Goal: Task Accomplishment & Management: Complete application form

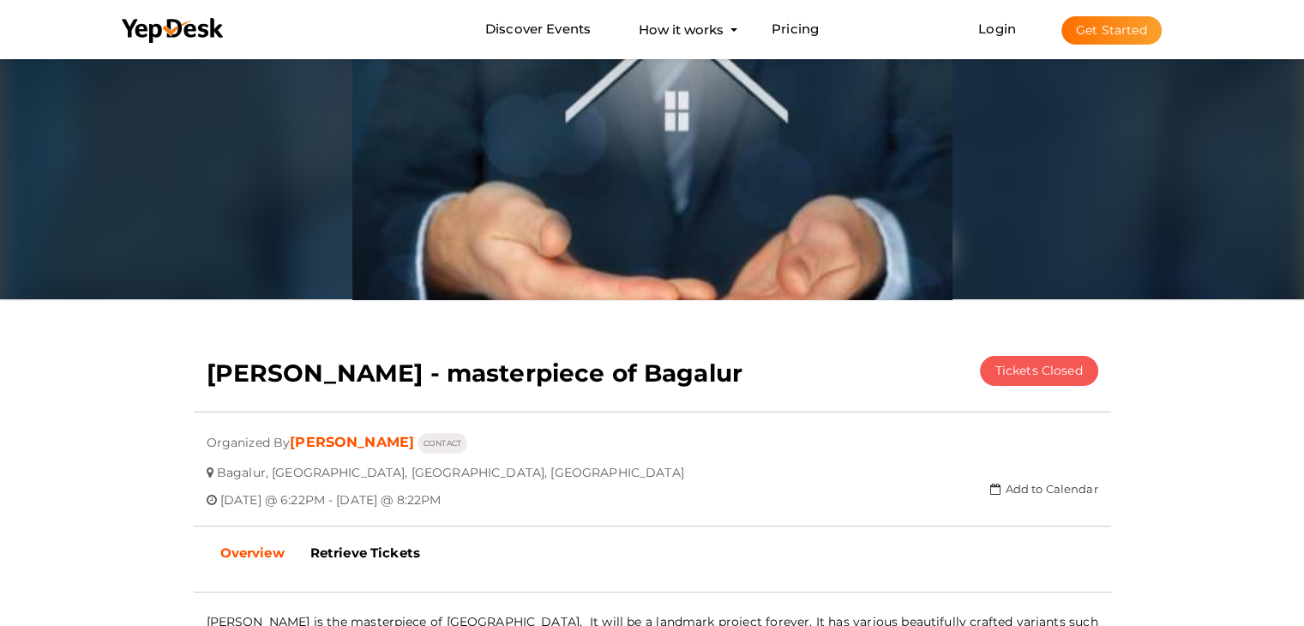
scroll to position [55, 0]
click at [1127, 33] on button "Get Started" at bounding box center [1111, 30] width 100 height 28
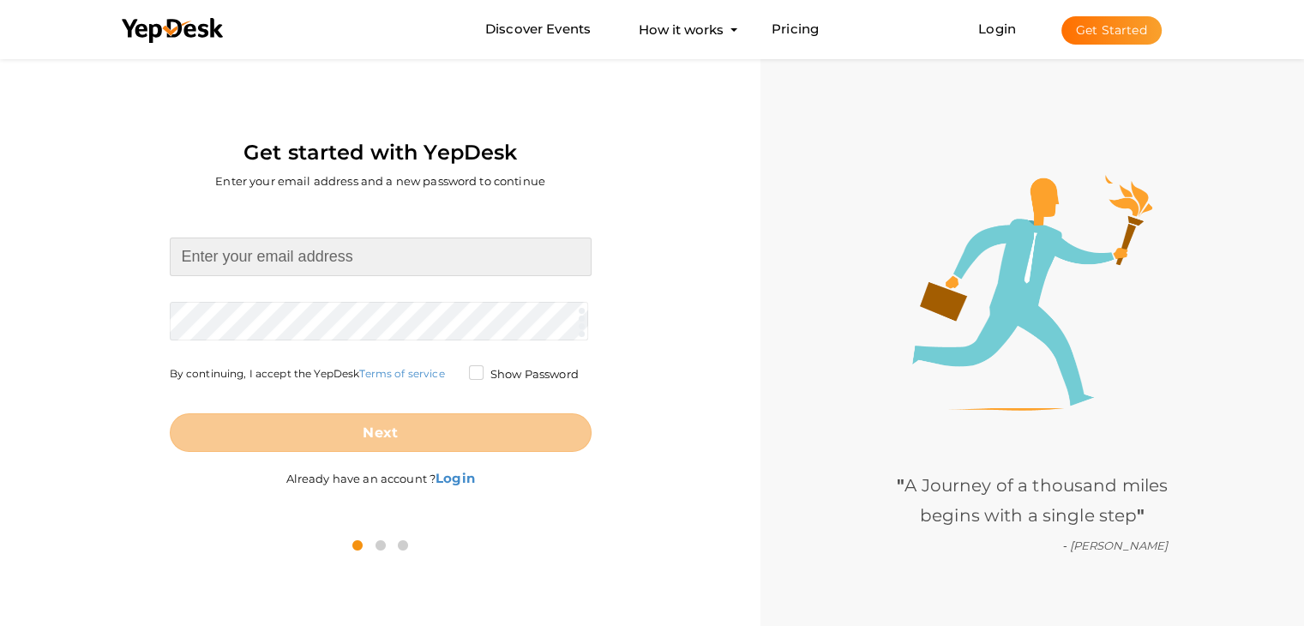
paste input "urbanopulencehyd@gmail.com Aj@9916593529"
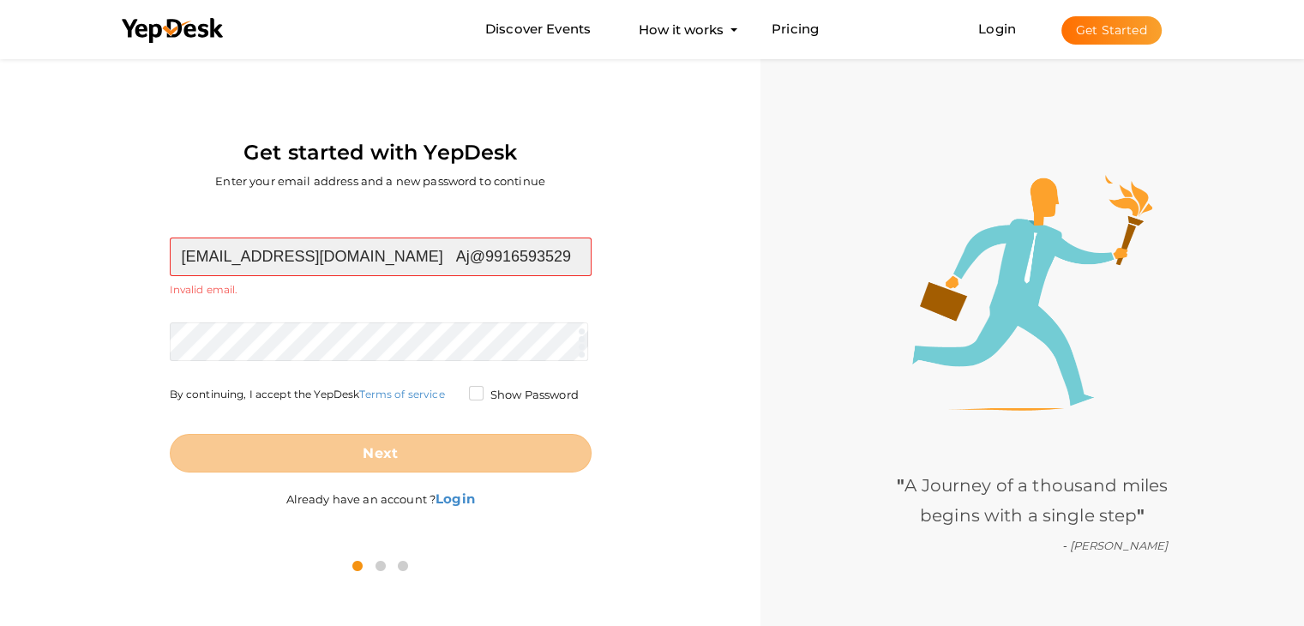
drag, startPoint x: 421, startPoint y: 252, endPoint x: 540, endPoint y: 255, distance: 119.2
click at [540, 255] on input "urbanopulencehyd@gmail.com Aj@9916593529" at bounding box center [381, 256] width 422 height 39
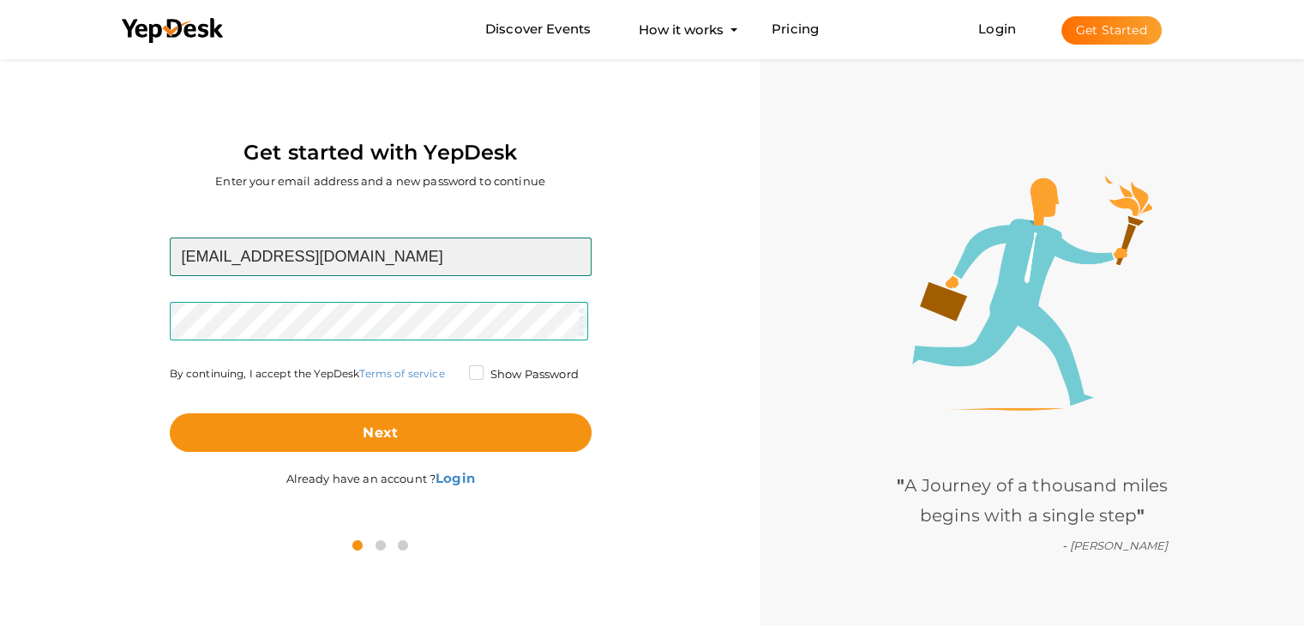
click at [439, 272] on input "[EMAIL_ADDRESS][DOMAIN_NAME]" at bounding box center [381, 256] width 422 height 39
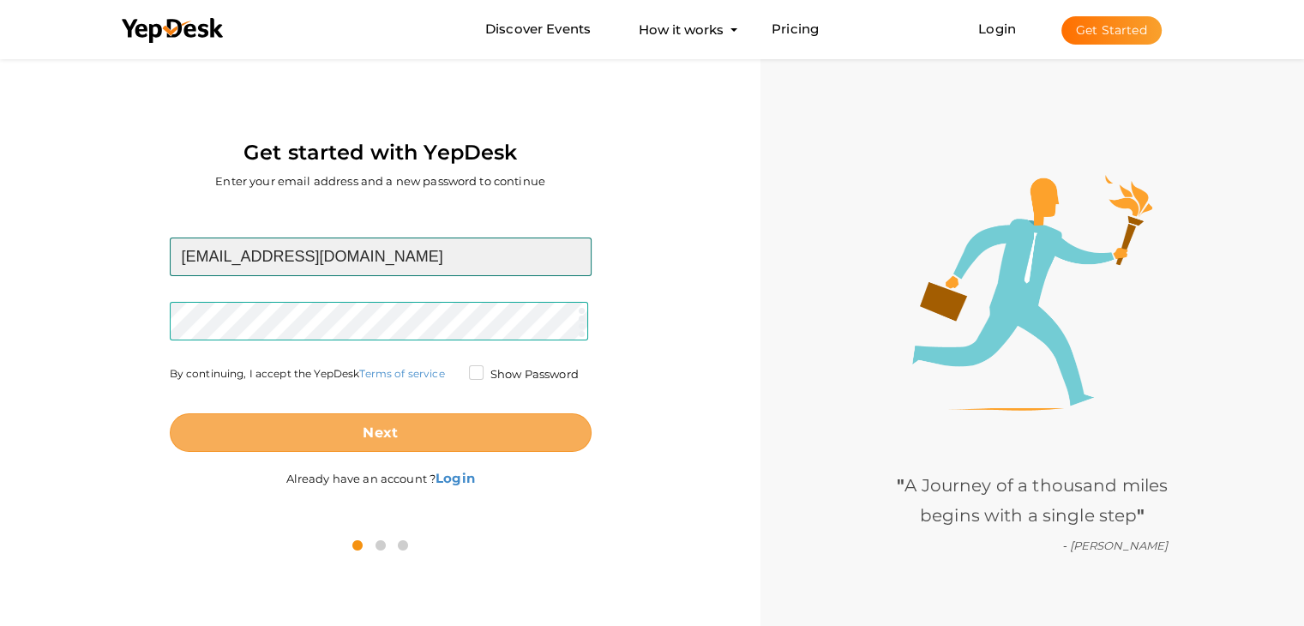
type input "[EMAIL_ADDRESS][DOMAIN_NAME]"
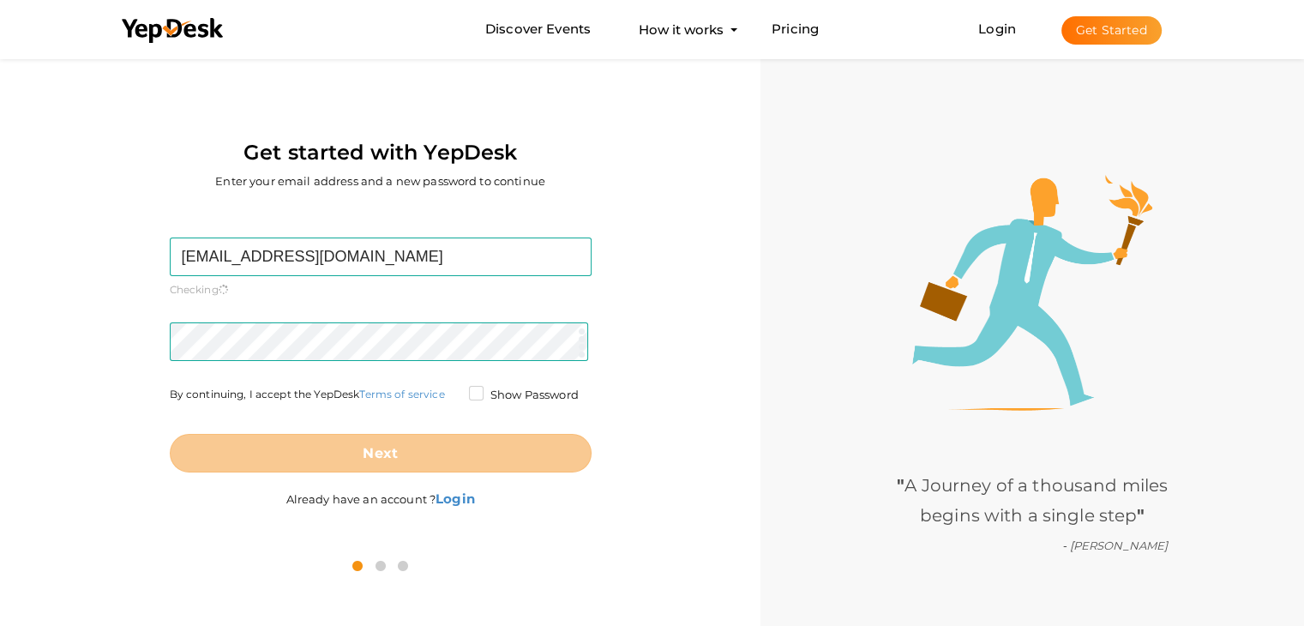
click at [413, 423] on div "Next" at bounding box center [381, 439] width 422 height 67
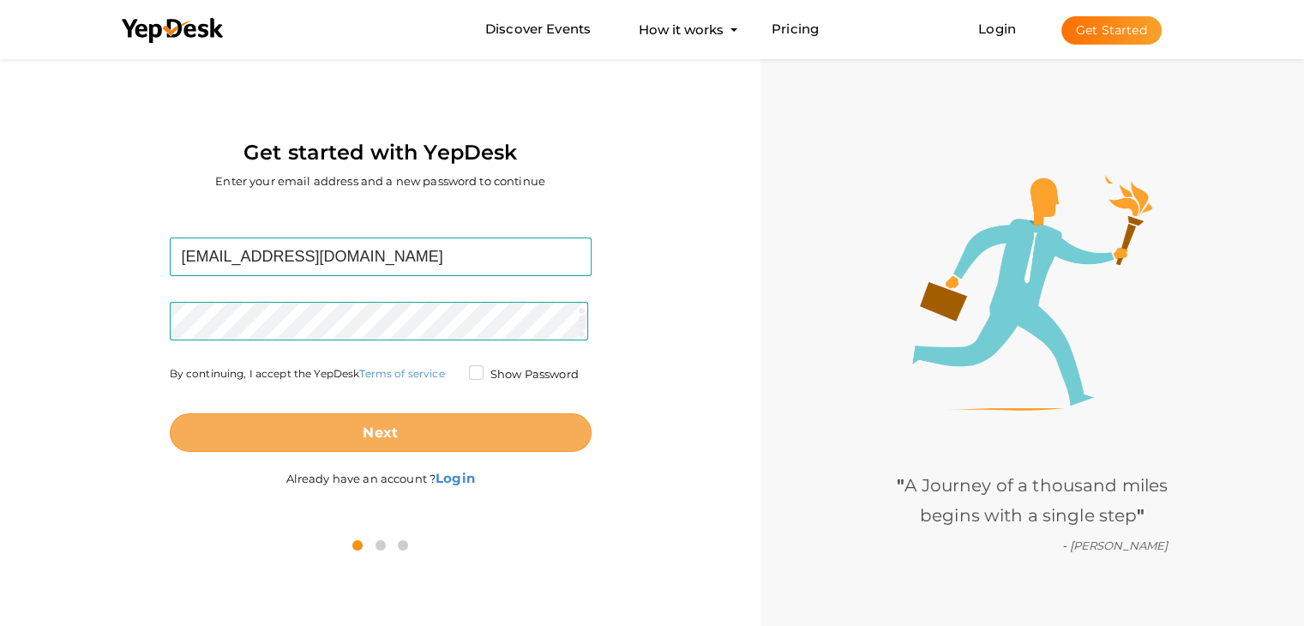
click at [388, 432] on b "Next" at bounding box center [380, 432] width 35 height 16
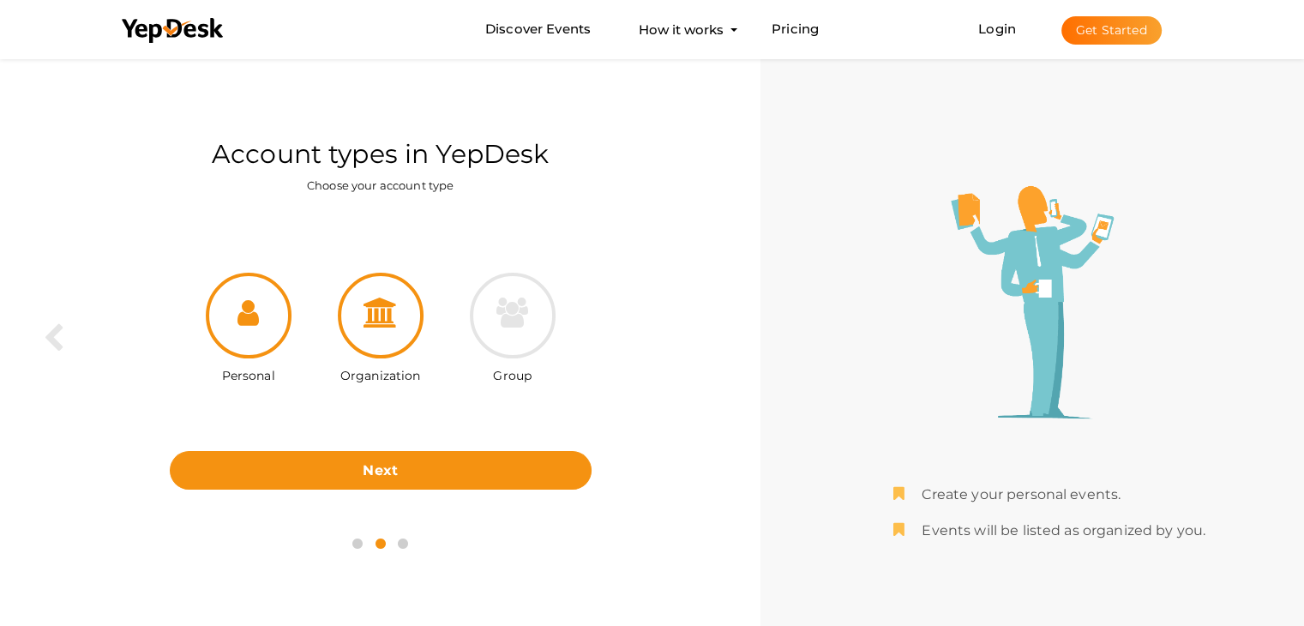
click at [390, 348] on div at bounding box center [381, 316] width 86 height 86
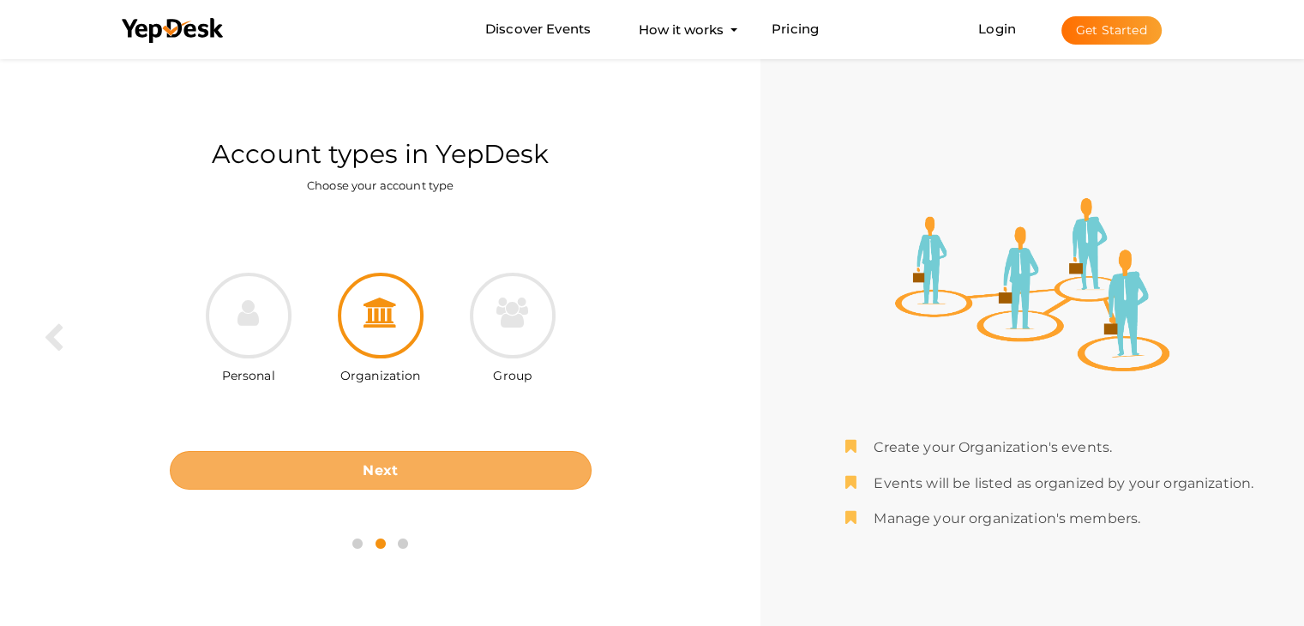
click at [405, 474] on button "Next" at bounding box center [381, 470] width 422 height 39
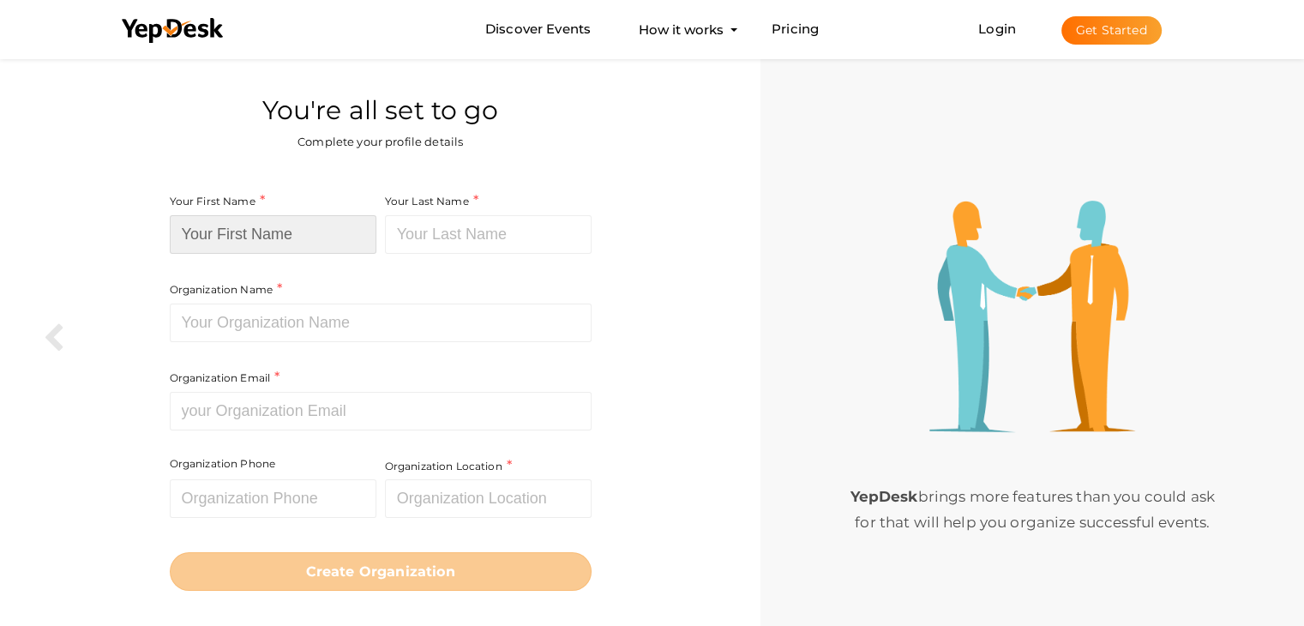
click at [248, 244] on input at bounding box center [273, 234] width 207 height 39
paste input "Urbanrise Opulence"
drag, startPoint x: 250, startPoint y: 234, endPoint x: 322, endPoint y: 235, distance: 72.0
click at [322, 235] on input "Urbanrise Opulence" at bounding box center [273, 234] width 207 height 39
click at [328, 235] on input "Urbanrise Opulence" at bounding box center [273, 234] width 207 height 39
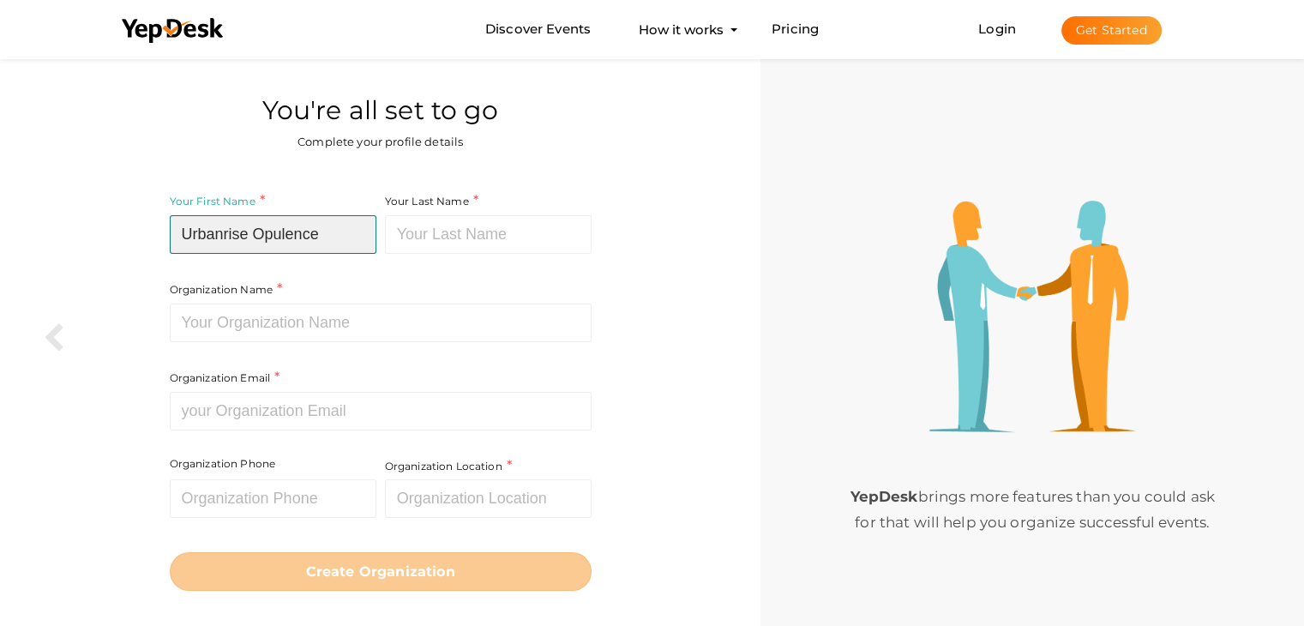
drag, startPoint x: 257, startPoint y: 229, endPoint x: 334, endPoint y: 231, distance: 76.3
click at [334, 231] on input "Urbanrise Opulence" at bounding box center [273, 234] width 207 height 39
type input "Urbanrise"
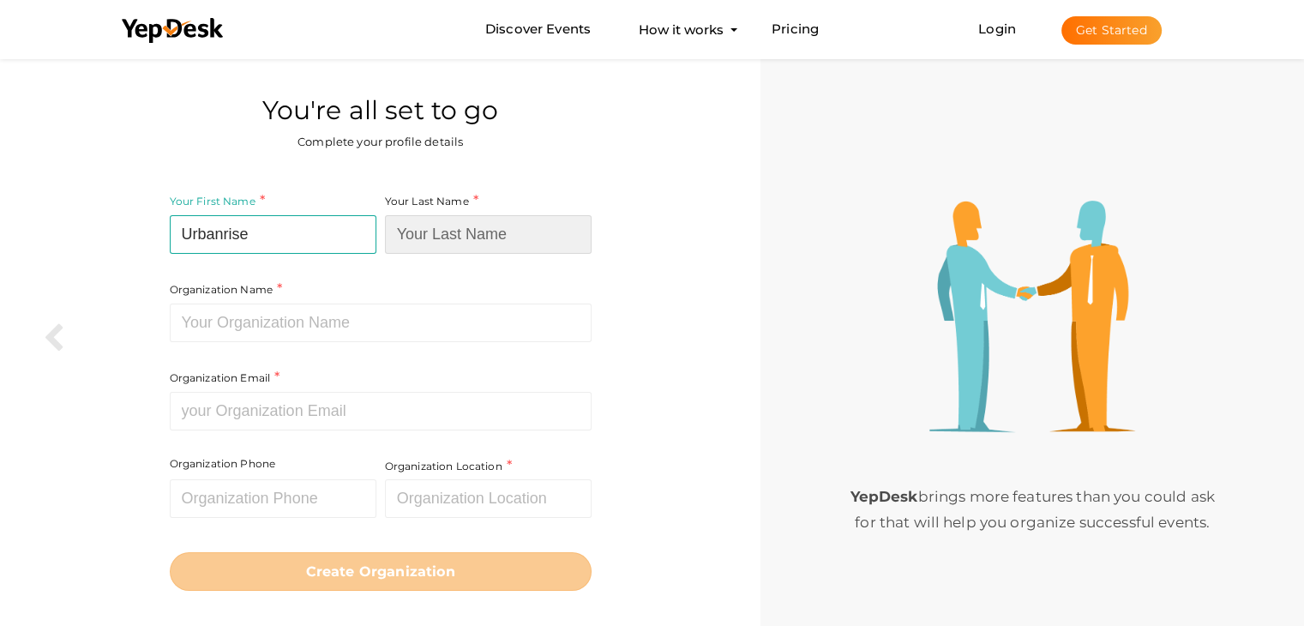
paste input "Opulence"
type input "Opulence"
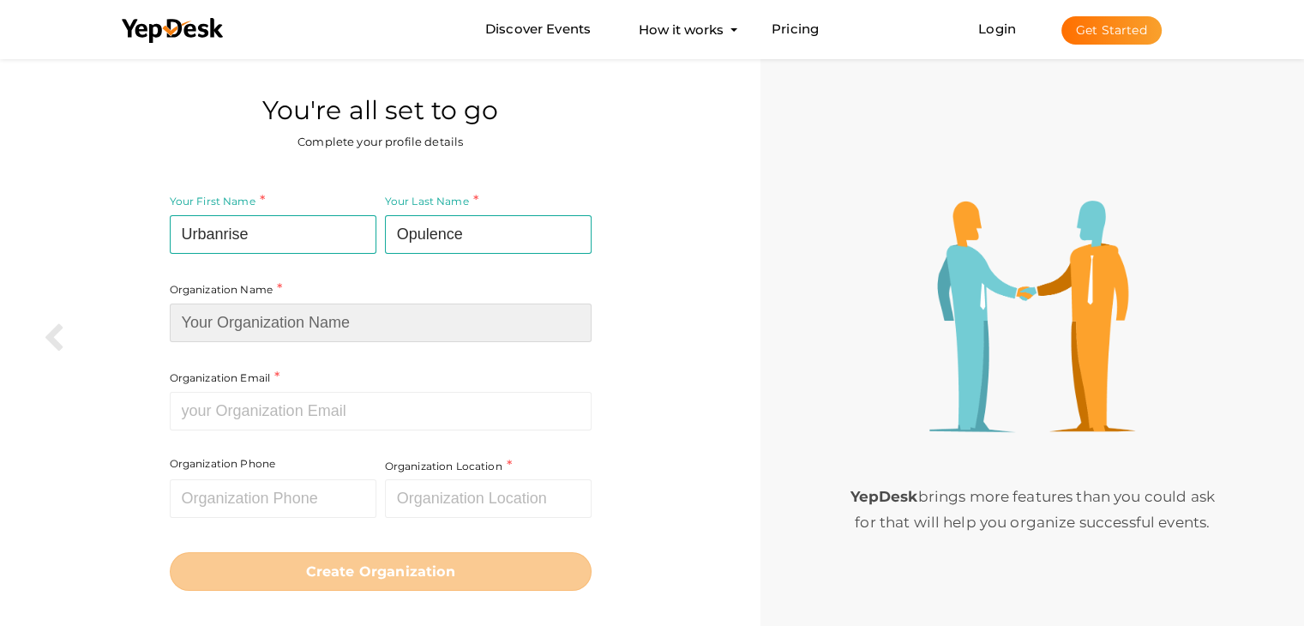
paste input "Opulence"
type input "Opulence"
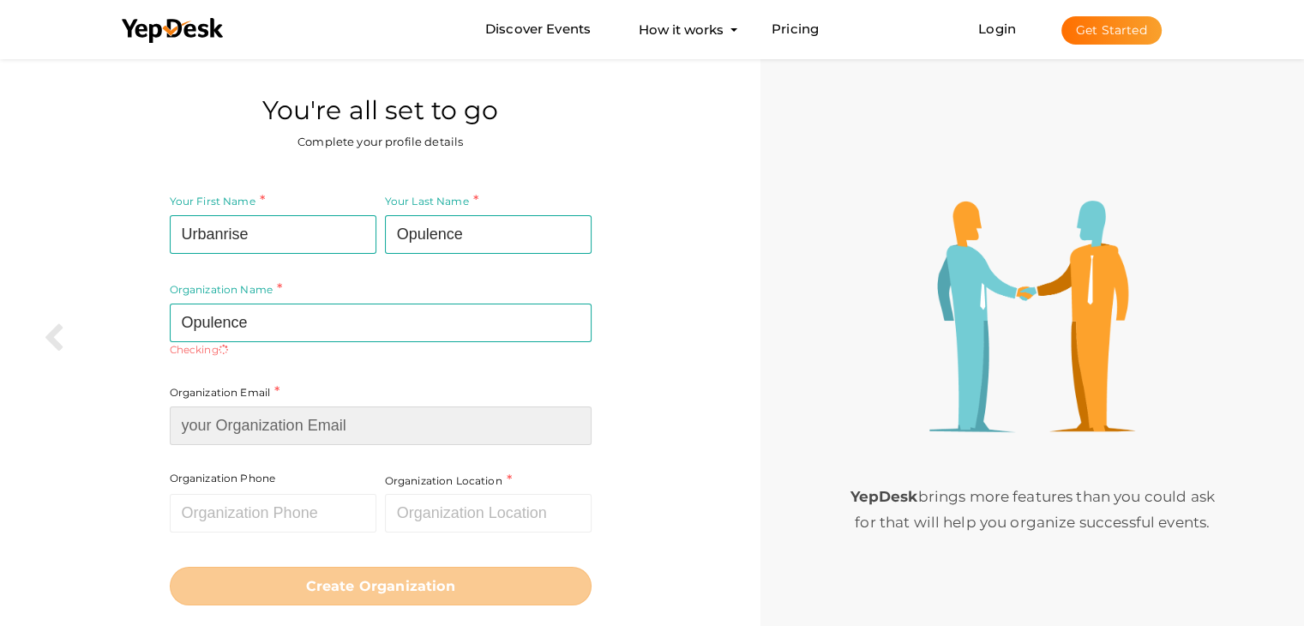
click at [285, 409] on input at bounding box center [381, 425] width 422 height 39
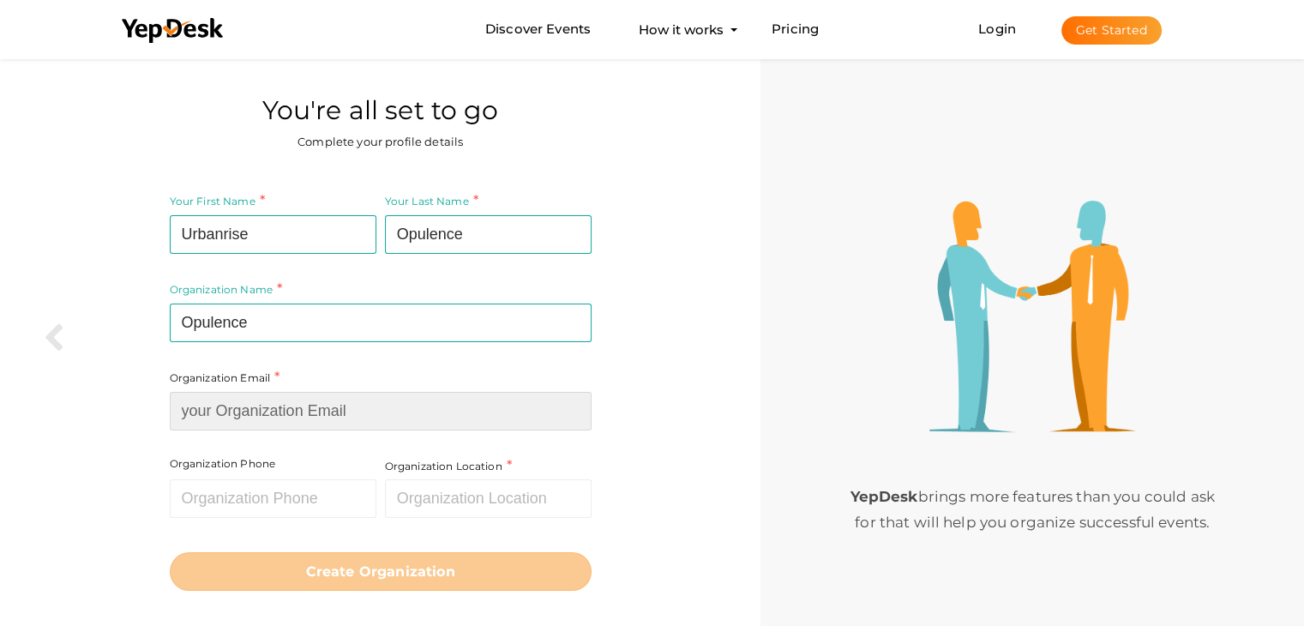
paste input "[EMAIL_ADDRESS][DOMAIN_NAME]"
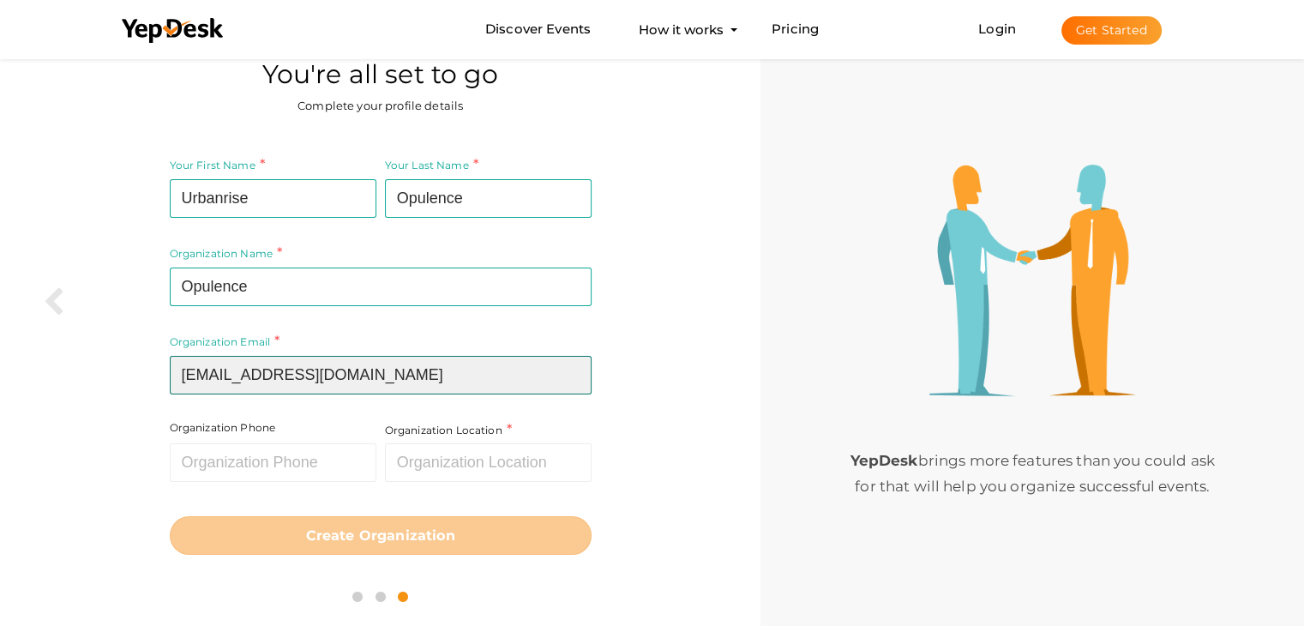
scroll to position [55, 0]
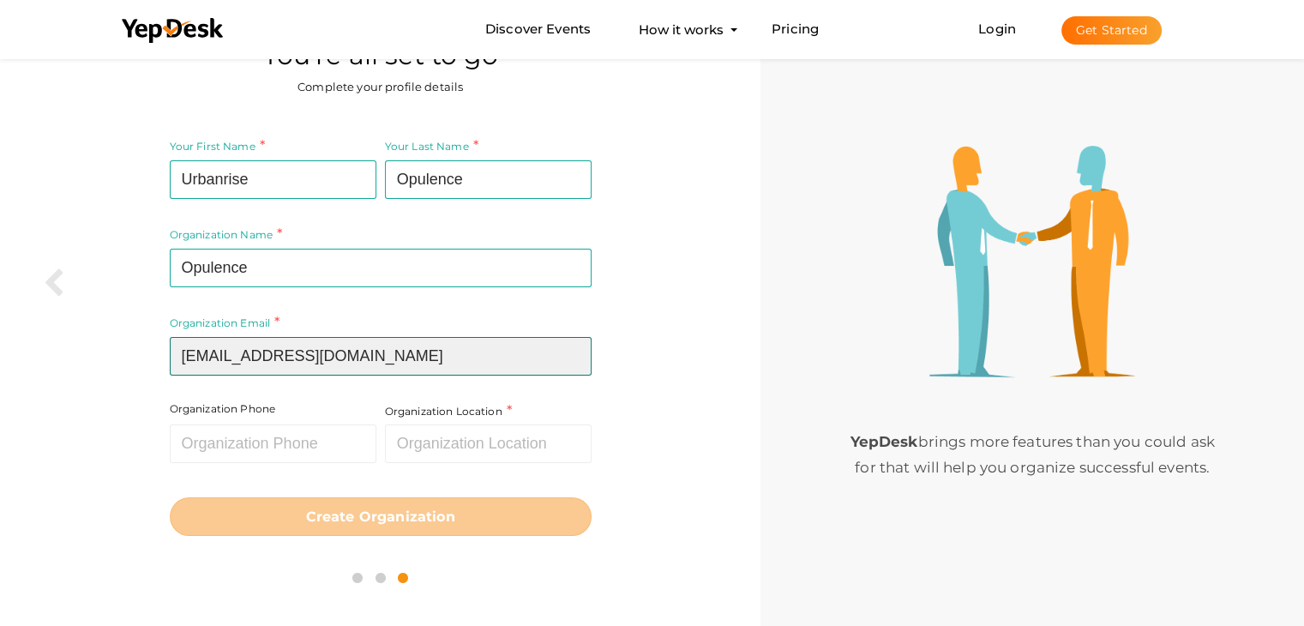
type input "[EMAIL_ADDRESS][DOMAIN_NAME]"
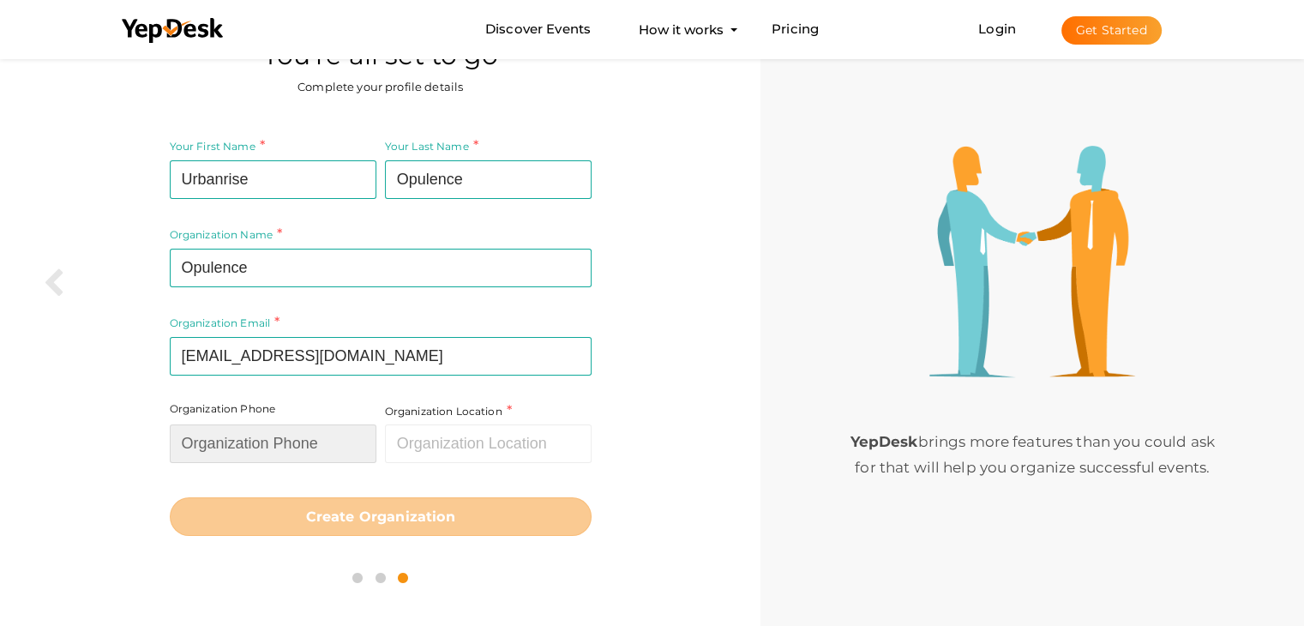
click at [274, 436] on input "text" at bounding box center [273, 443] width 207 height 39
type input "8886987254"
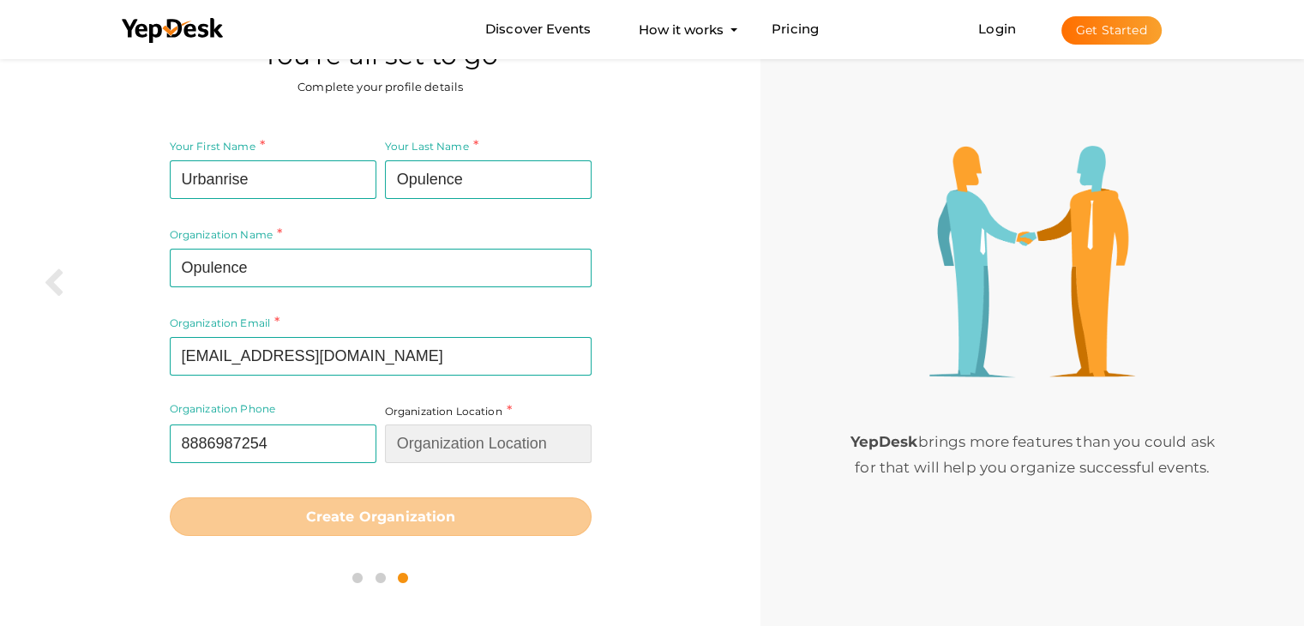
click at [428, 430] on input "text" at bounding box center [488, 443] width 207 height 39
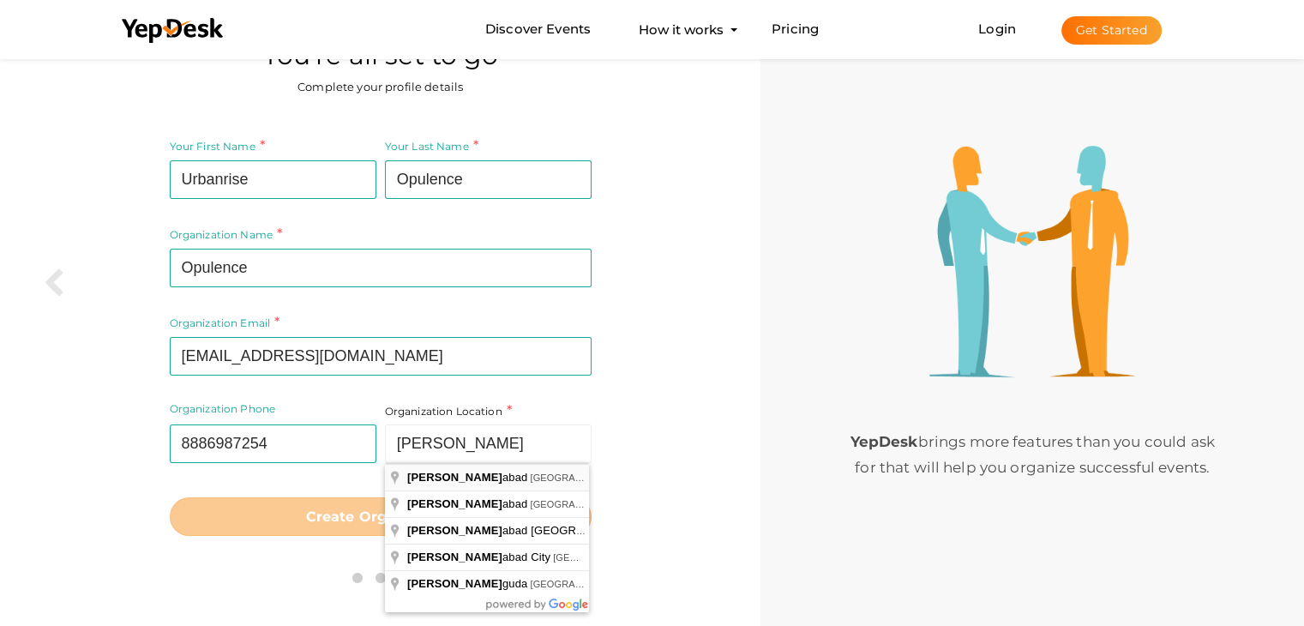
type input "[GEOGRAPHIC_DATA], [GEOGRAPHIC_DATA], [GEOGRAPHIC_DATA]"
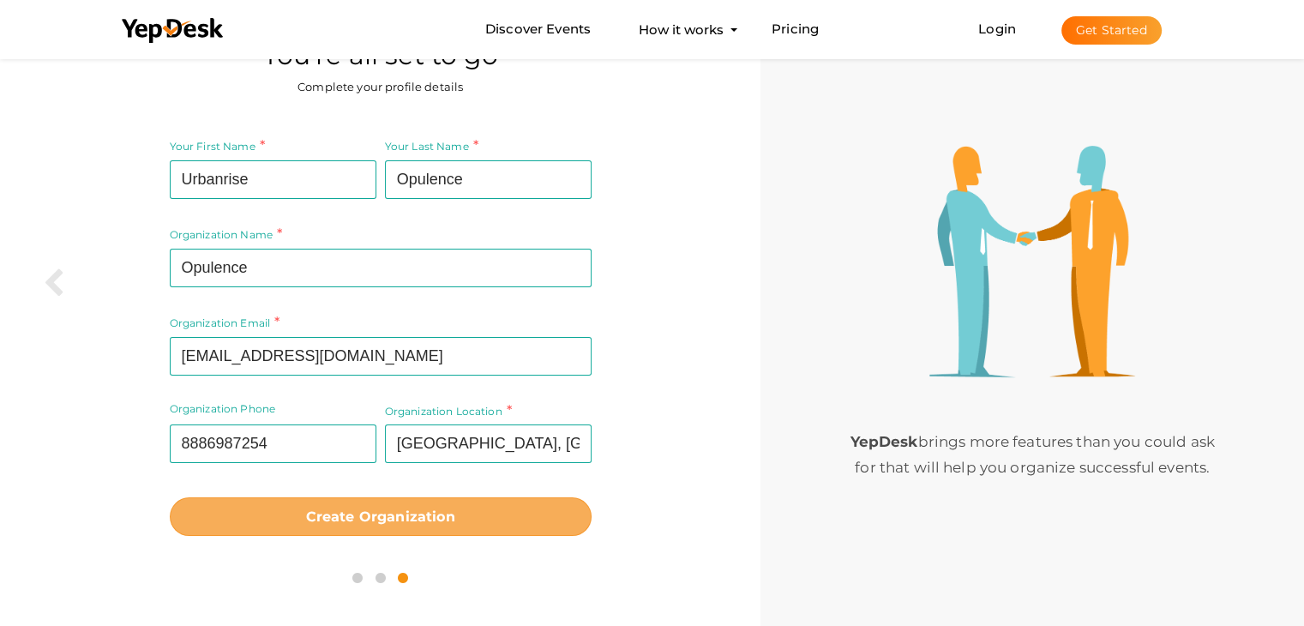
click at [405, 524] on b "Create Organization" at bounding box center [380, 516] width 149 height 16
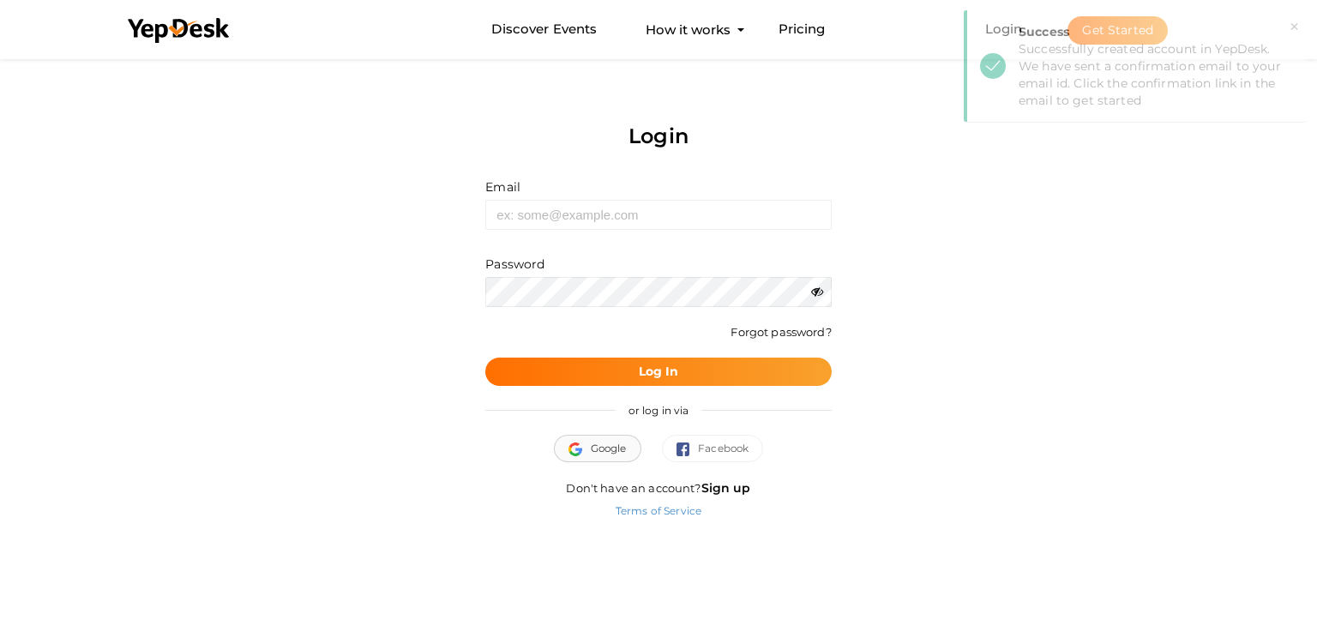
click at [593, 443] on span "Google" at bounding box center [597, 448] width 58 height 17
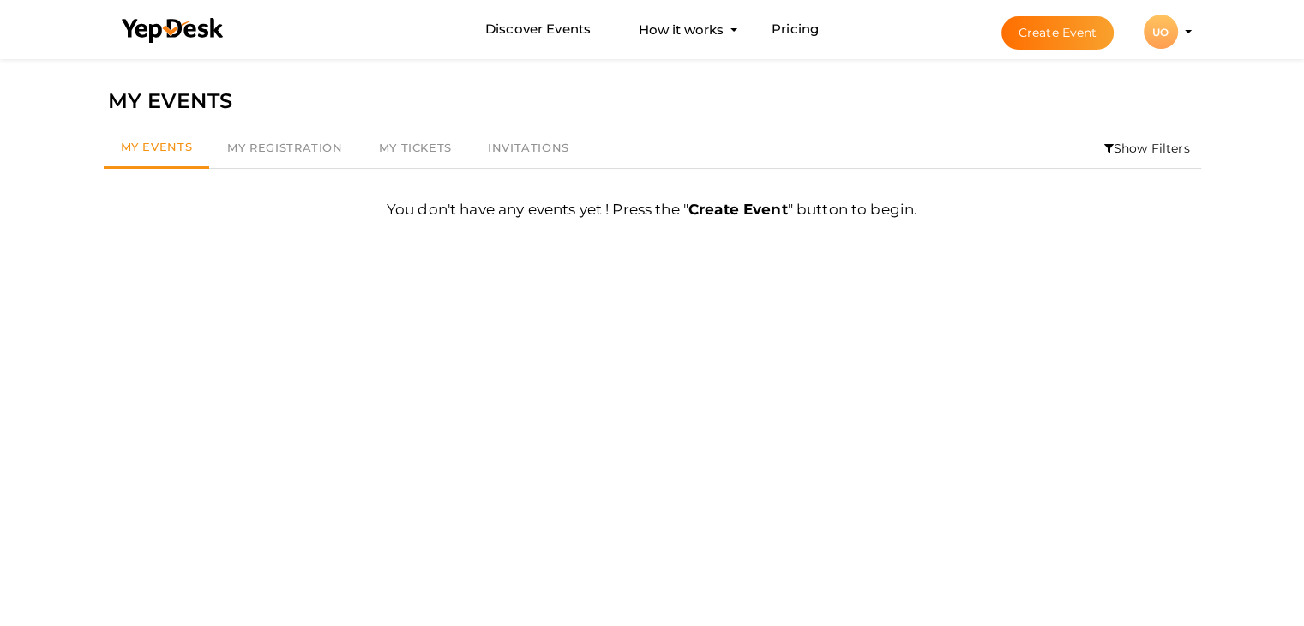
click at [1163, 34] on div "UO" at bounding box center [1161, 32] width 34 height 34
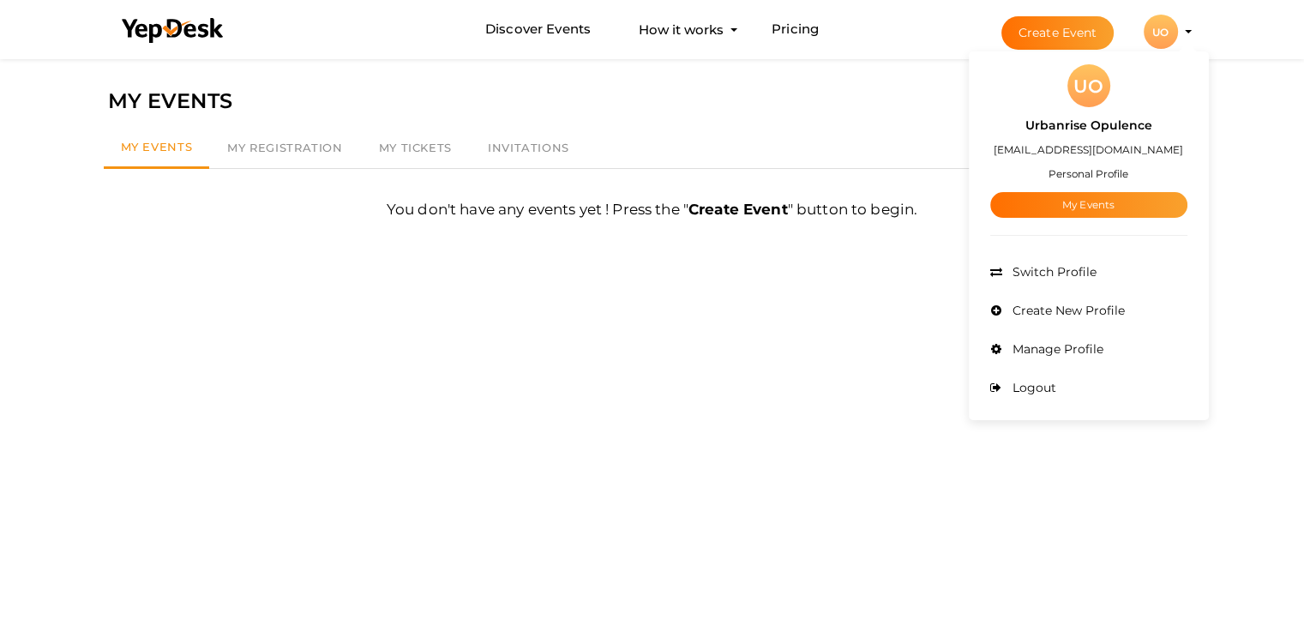
click at [1094, 171] on small "Personal Profile" at bounding box center [1089, 173] width 80 height 13
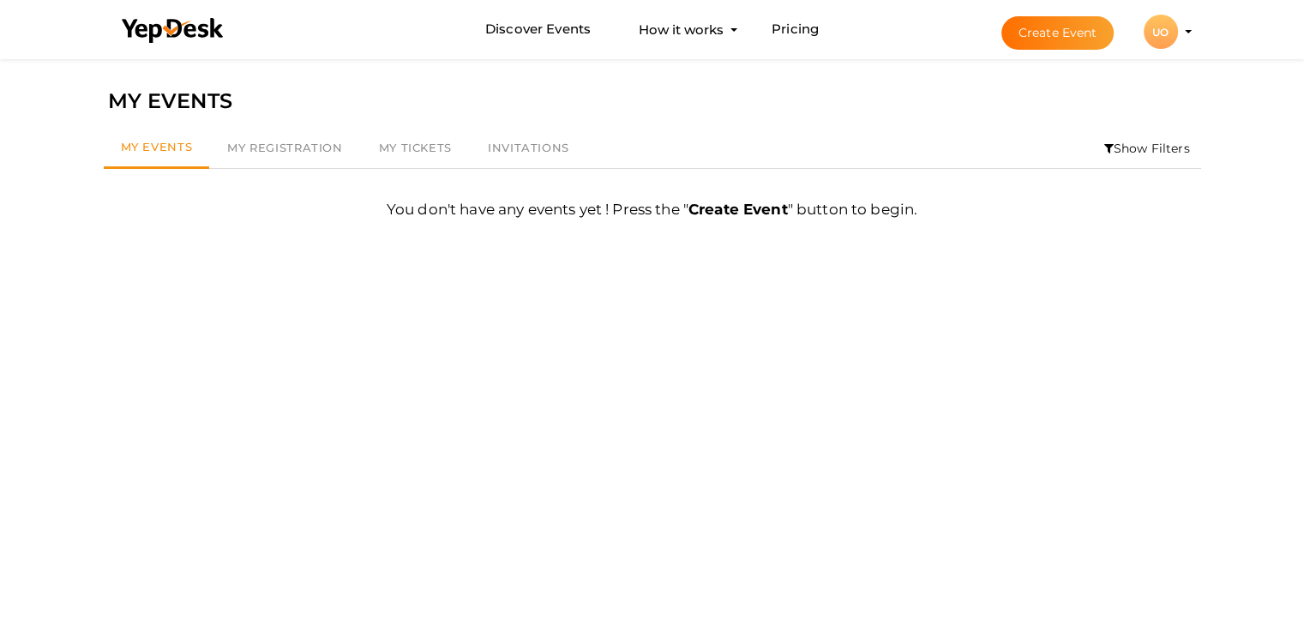
click at [1166, 37] on div "UO" at bounding box center [1161, 32] width 34 height 34
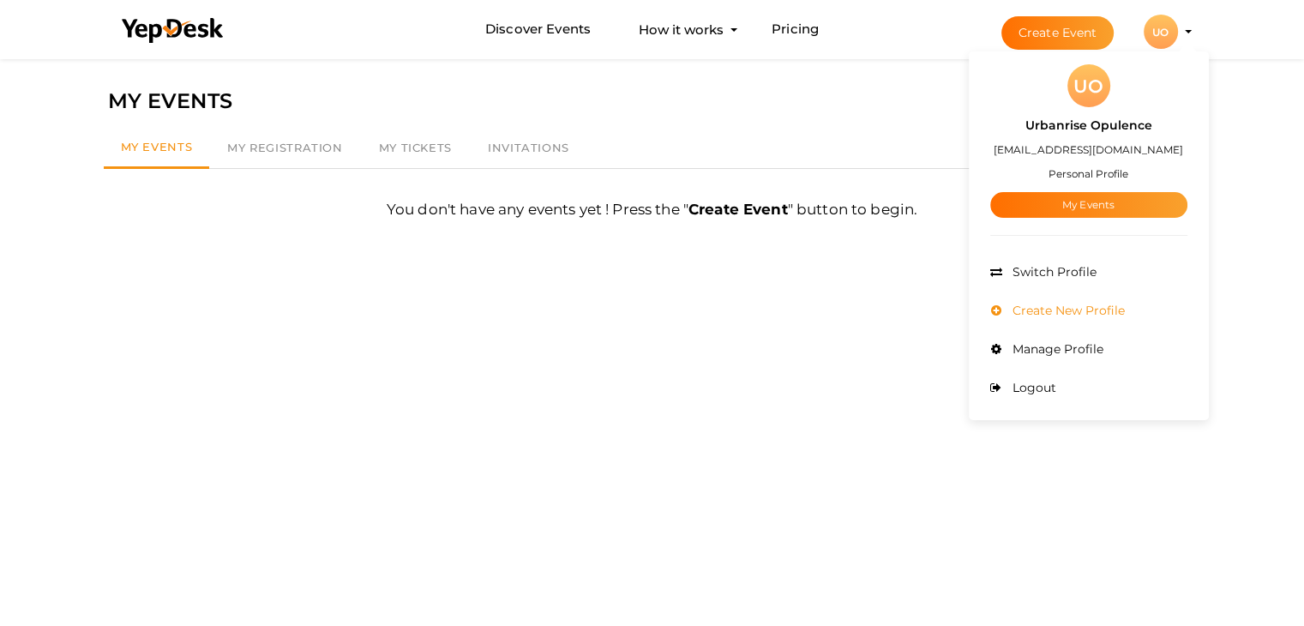
click at [1070, 310] on span "Create New Profile" at bounding box center [1066, 310] width 117 height 15
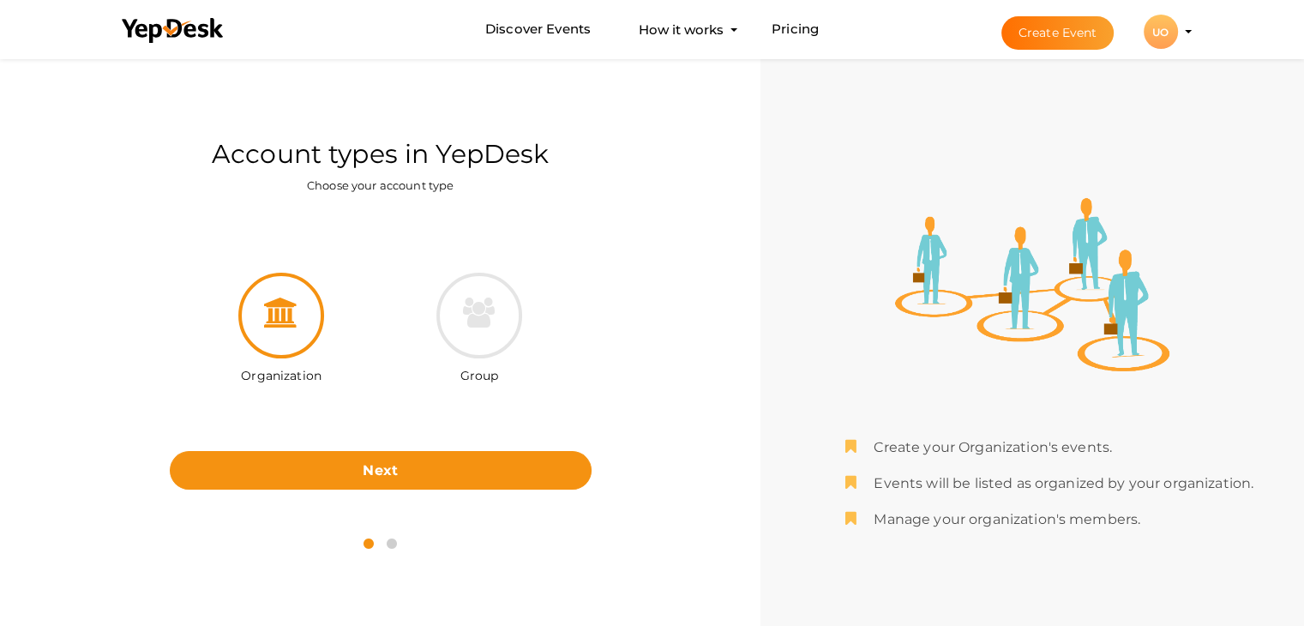
click at [1166, 32] on div "UO" at bounding box center [1161, 32] width 34 height 34
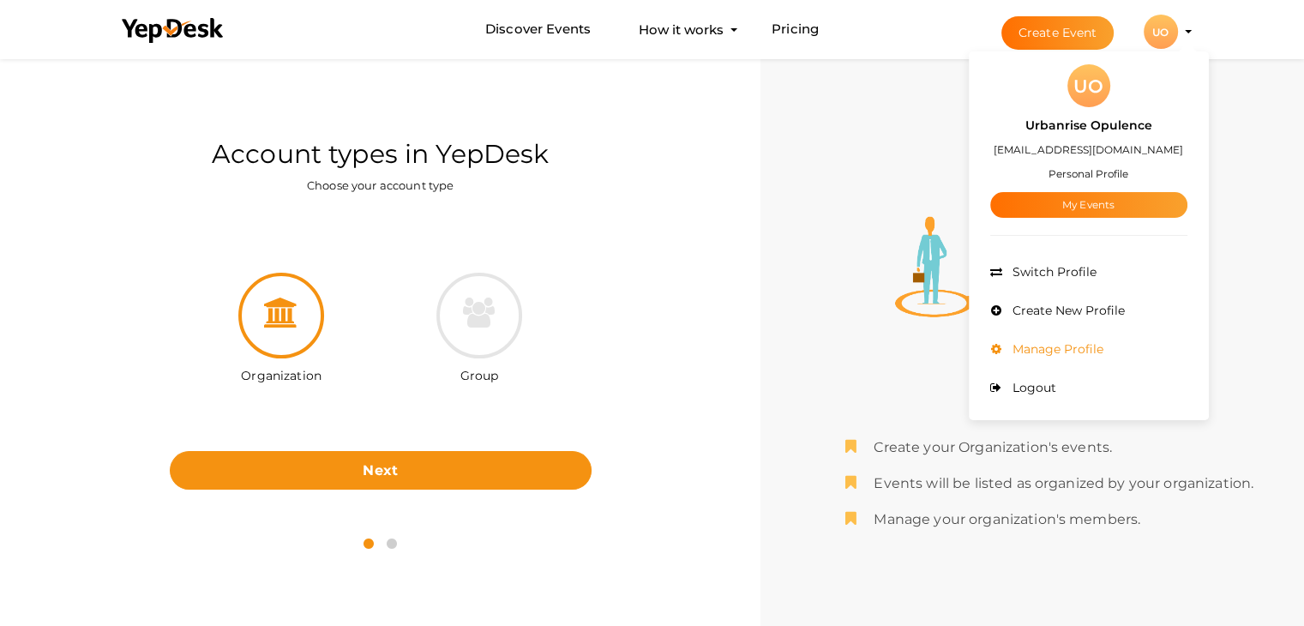
click at [1077, 350] on span "Manage Profile" at bounding box center [1055, 348] width 95 height 15
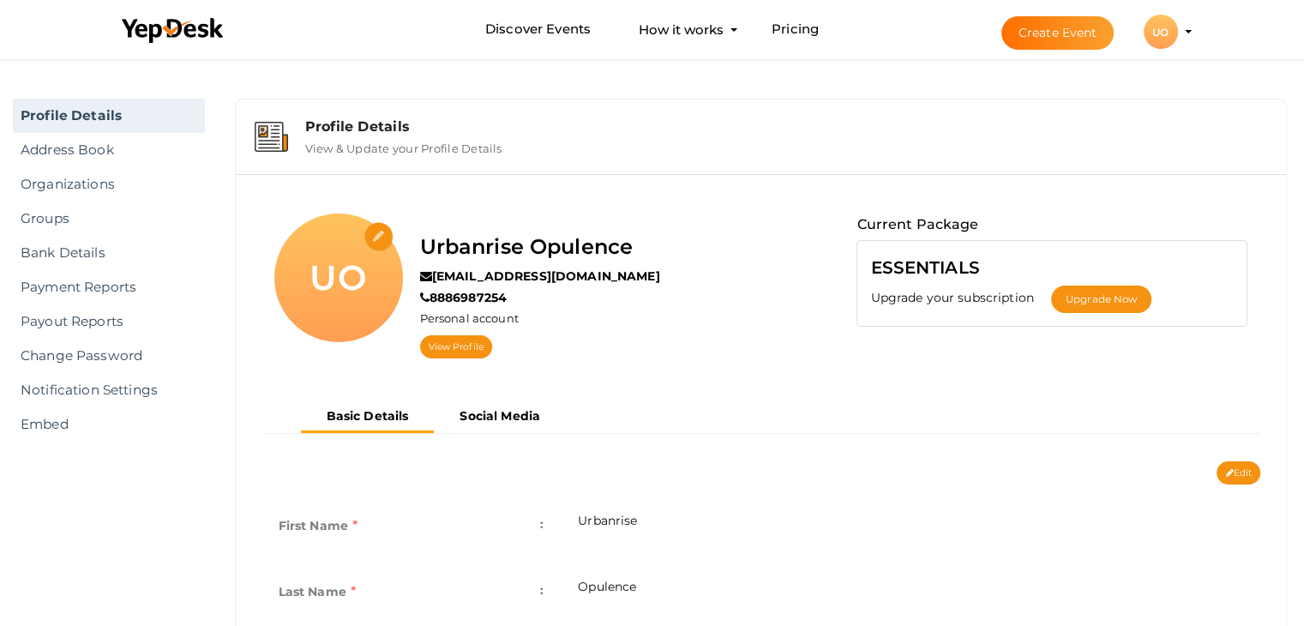
scroll to position [257, 0]
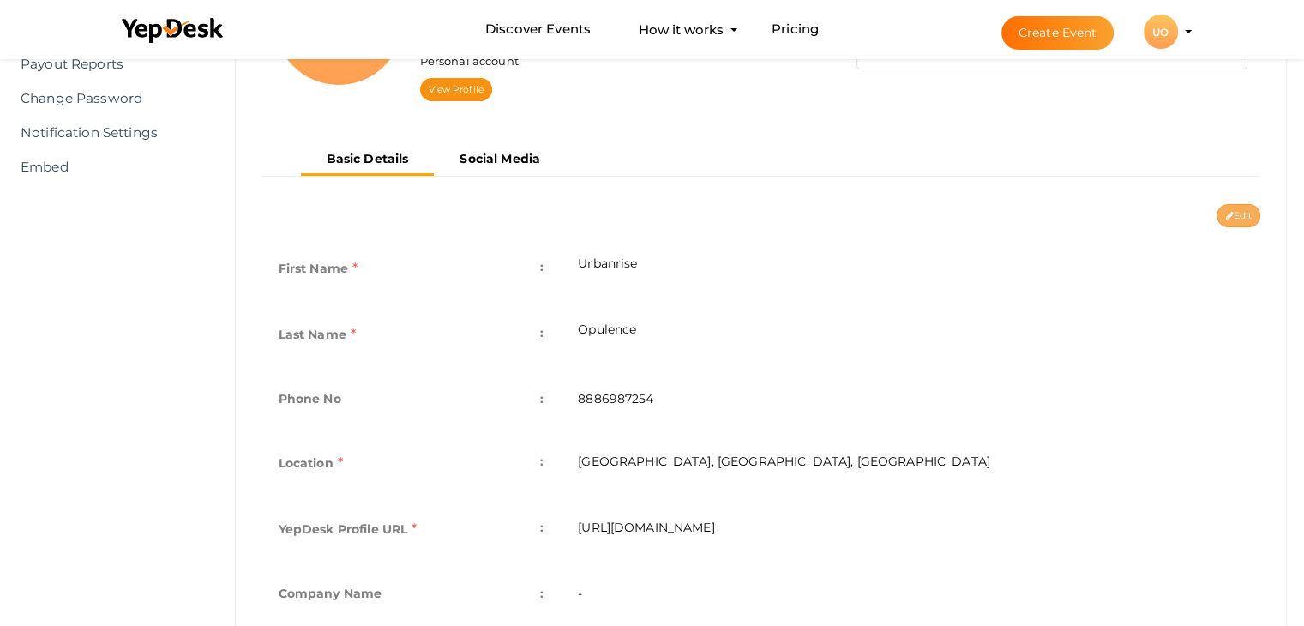
click at [1234, 217] on button "Edit" at bounding box center [1239, 215] width 44 height 23
type input "Urbanrise"
type input "Opulence"
type input "8886987254"
type input "[GEOGRAPHIC_DATA], [GEOGRAPHIC_DATA], [GEOGRAPHIC_DATA]"
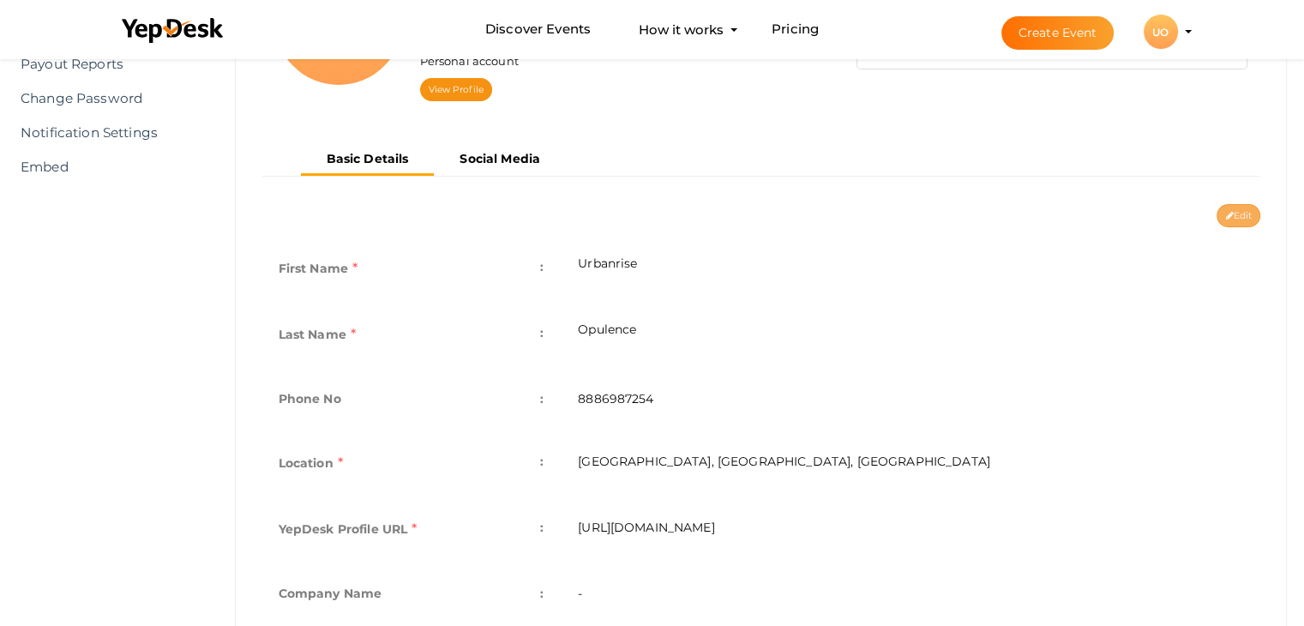
type input "urbanrise-opulence"
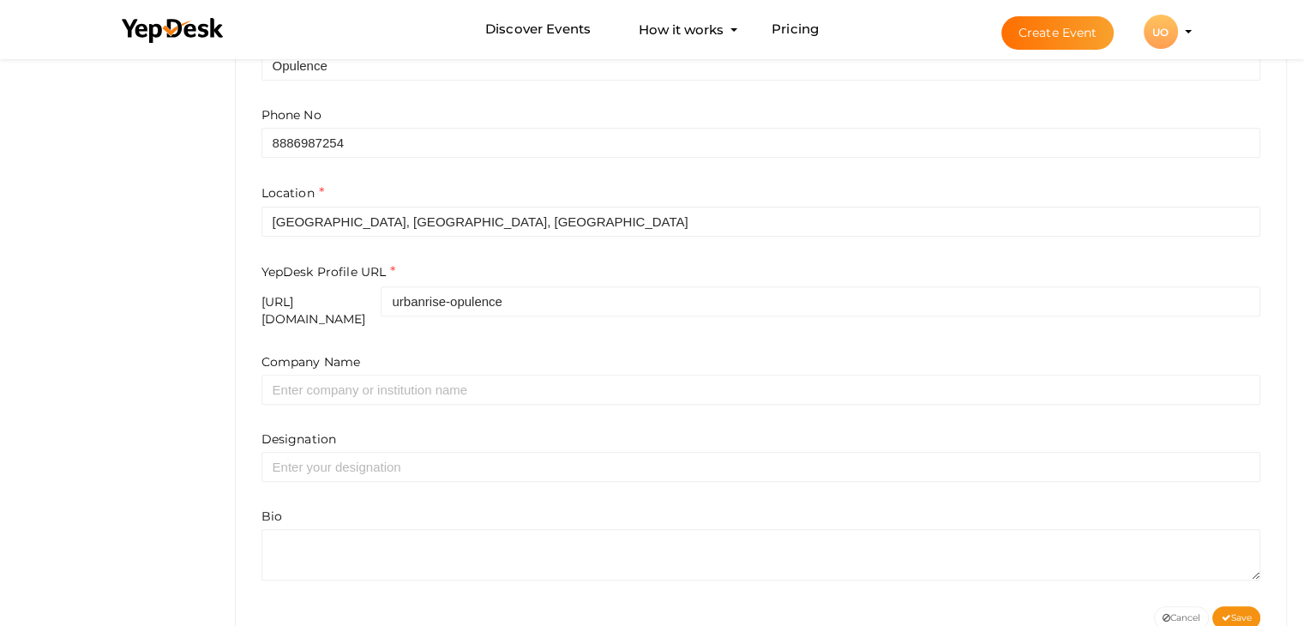
scroll to position [576, 0]
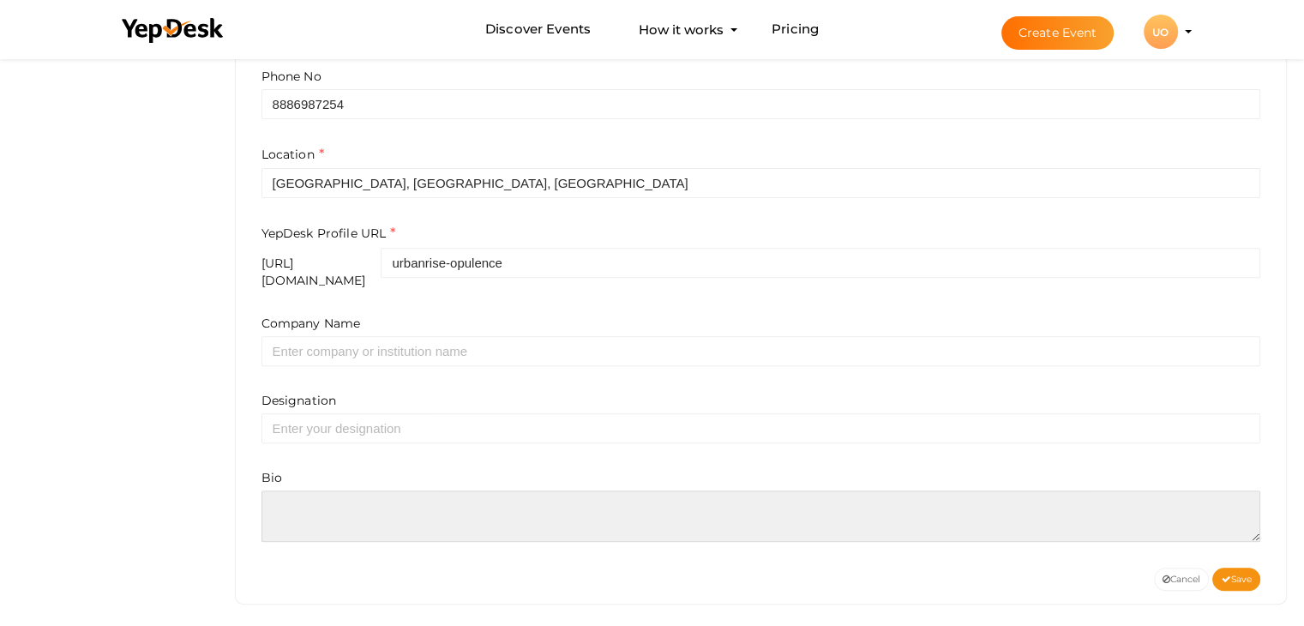
click at [293, 496] on textarea at bounding box center [761, 515] width 1000 height 51
paste textarea "Urbanrise Opulence in Nizampet, Hyderabad, is an exceptional residential projec…"
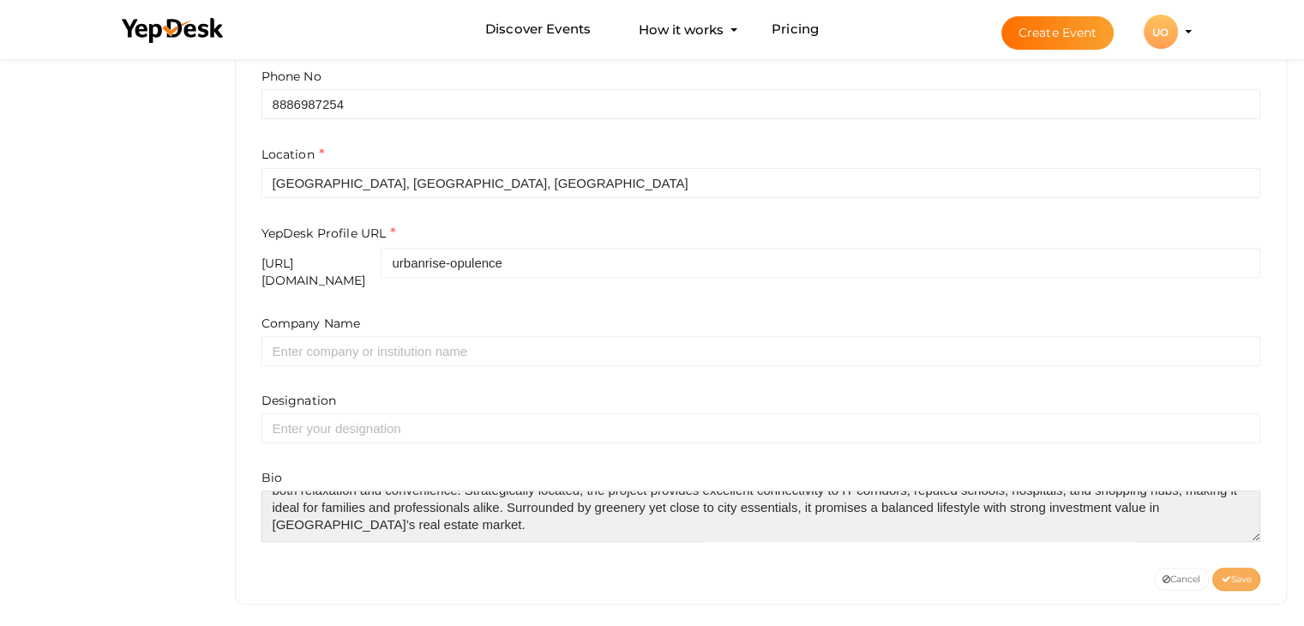
type textarea "Urbanrise Opulence in Nizampet, Hyderabad, is an exceptional residential projec…"
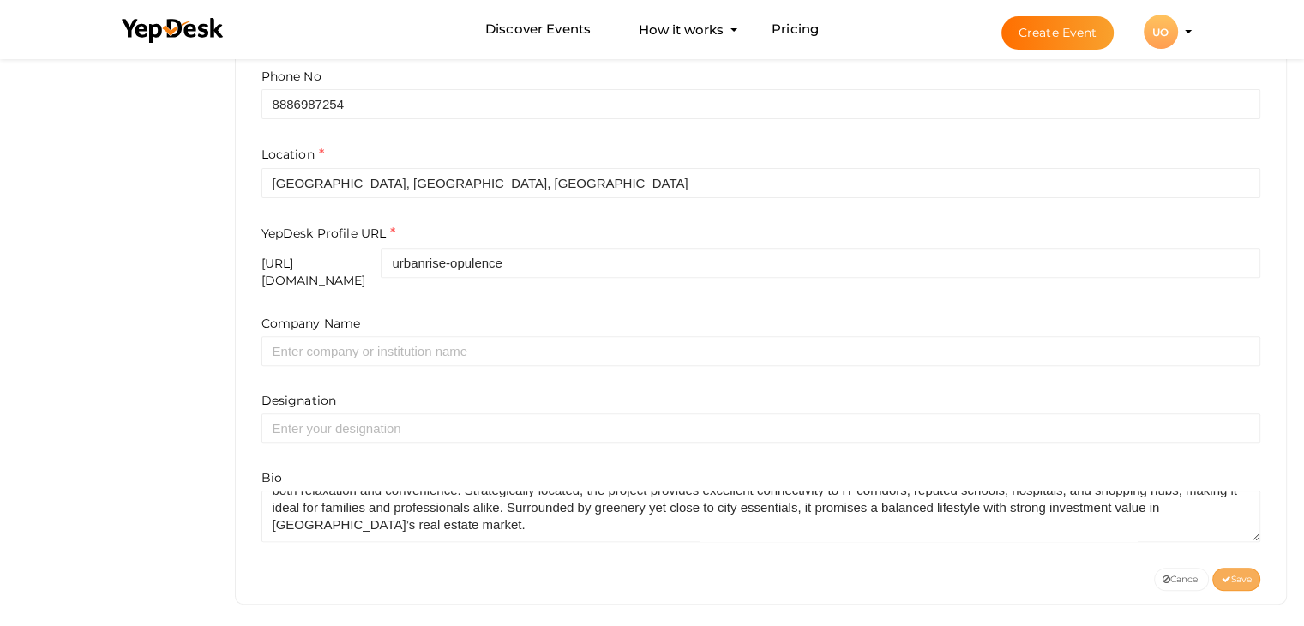
click at [1236, 568] on button "Save" at bounding box center [1236, 579] width 48 height 23
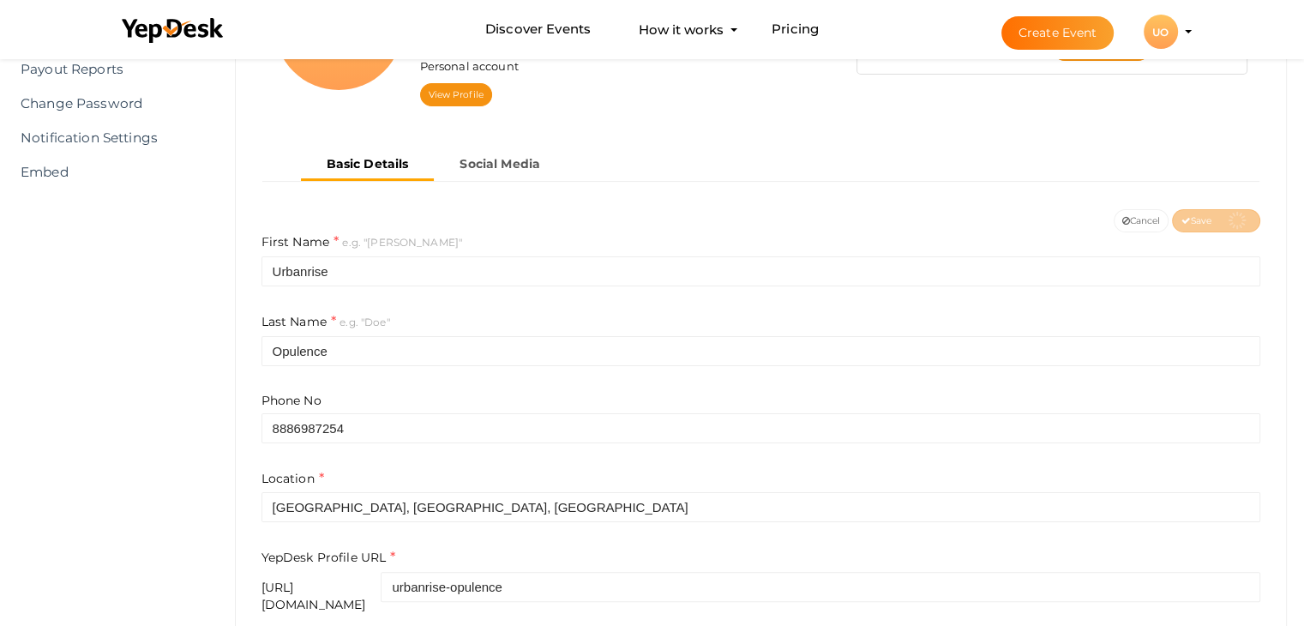
scroll to position [233, 0]
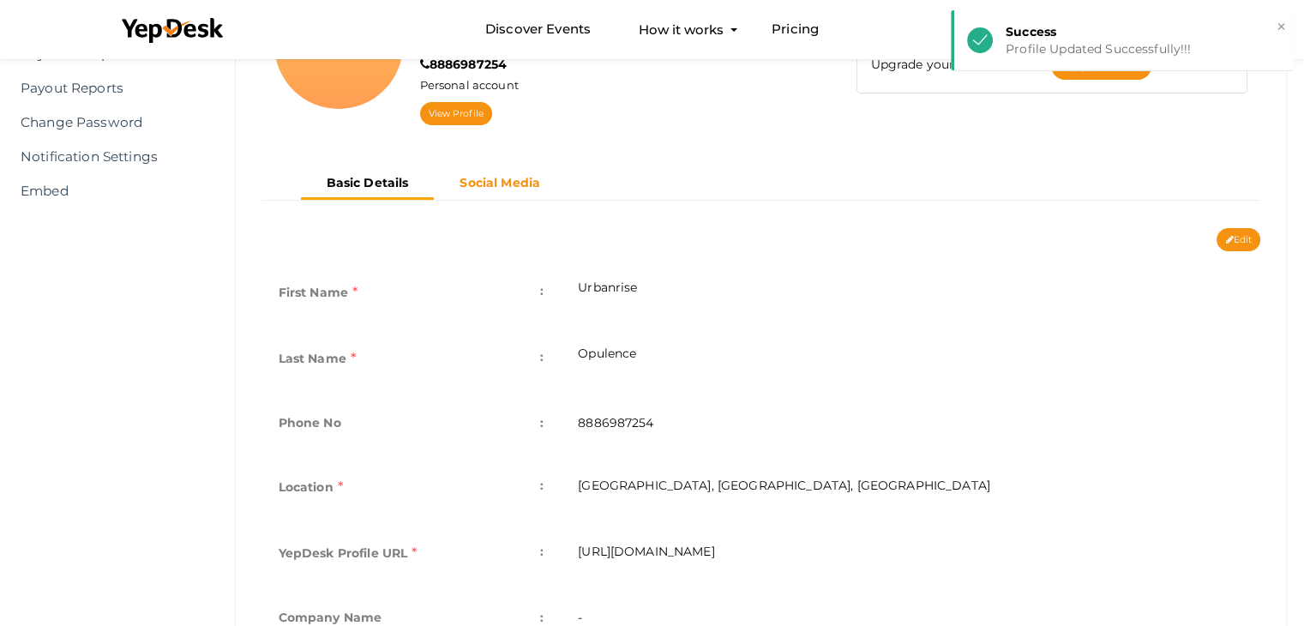
click at [502, 185] on b "Social Media" at bounding box center [500, 182] width 81 height 15
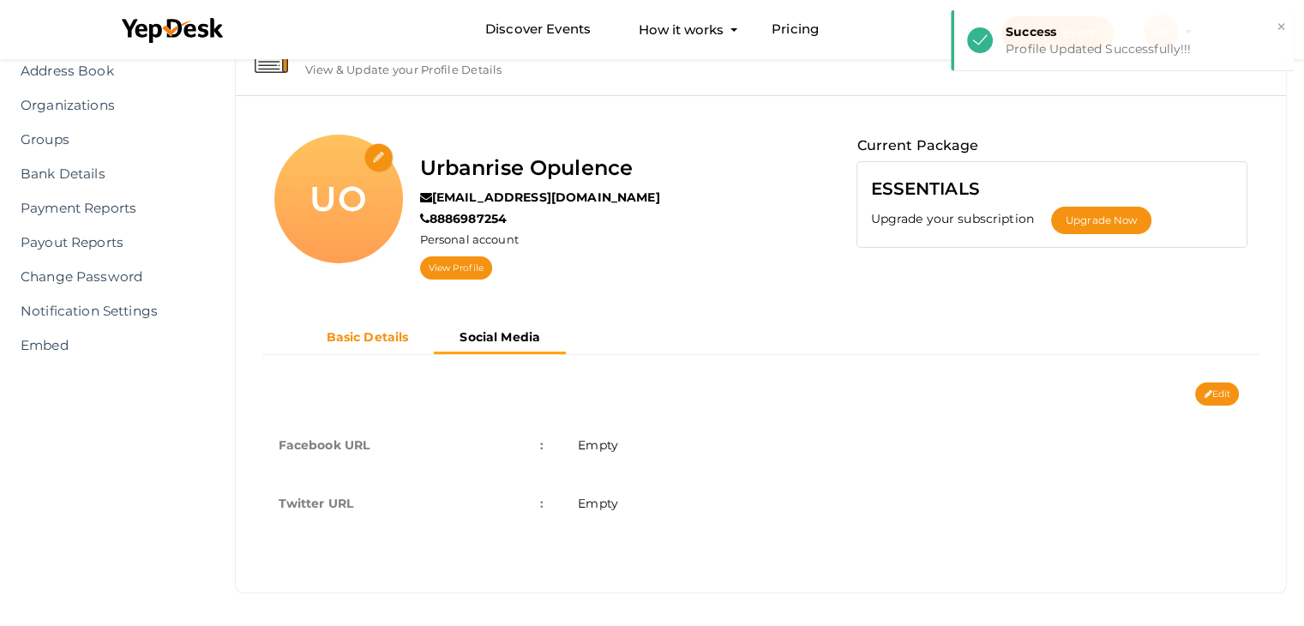
click at [346, 344] on button "Basic Details" at bounding box center [368, 337] width 134 height 28
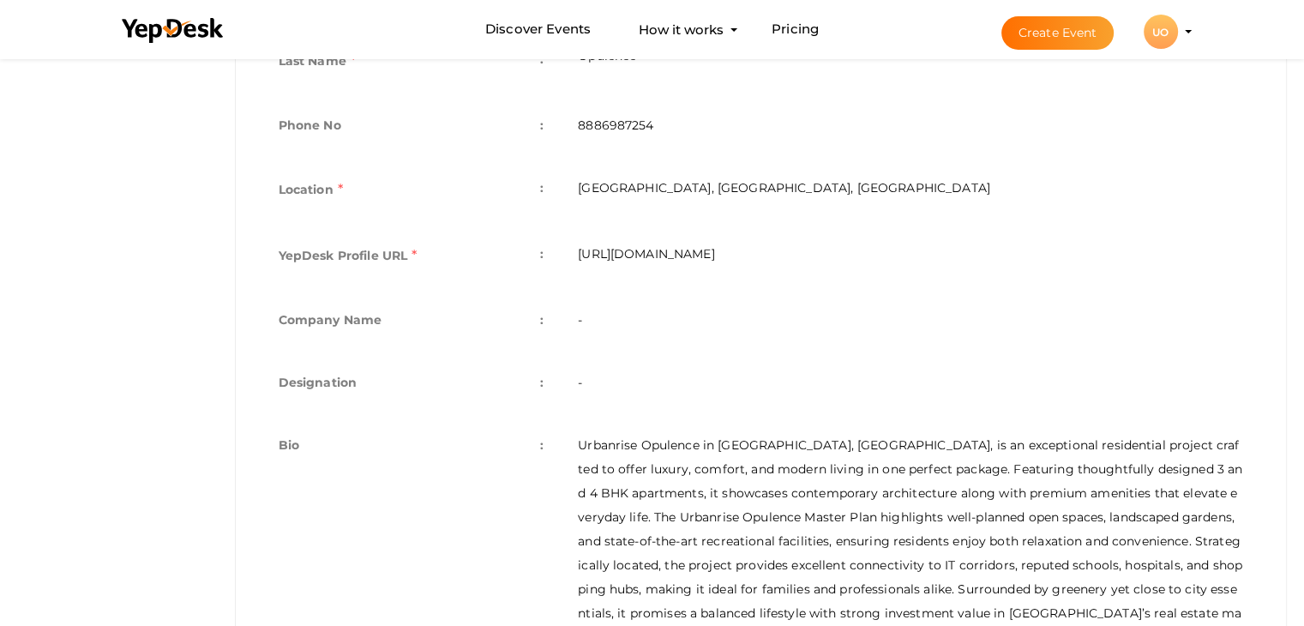
scroll to position [268, 0]
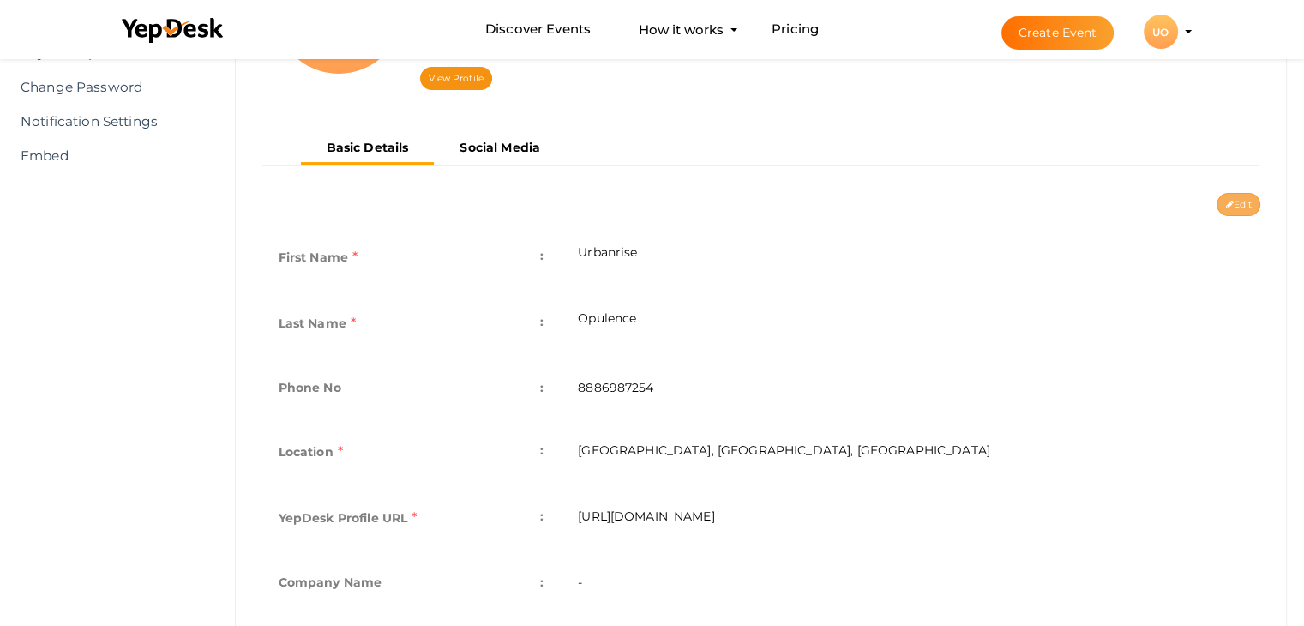
click at [1241, 195] on button "Edit" at bounding box center [1239, 204] width 44 height 23
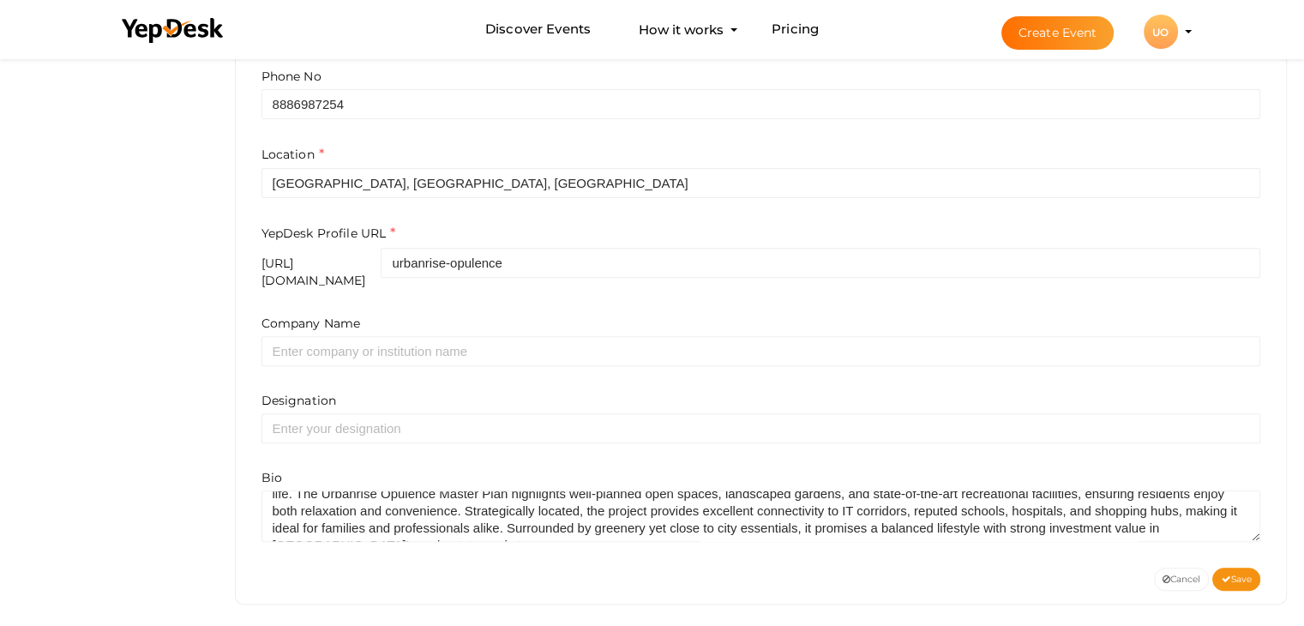
scroll to position [69, 0]
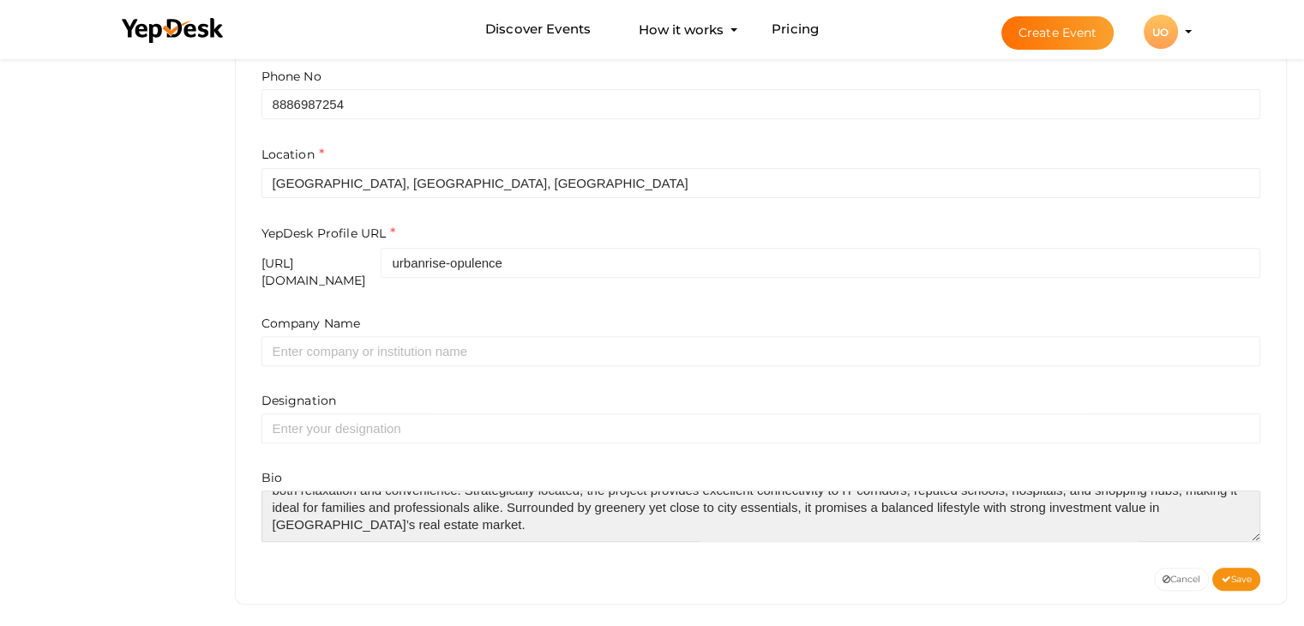
click at [335, 519] on textarea at bounding box center [761, 515] width 1000 height 51
type textarea "Urbanrise Opulence in Nizampet, Hyderabad, is an exceptional residential projec…"
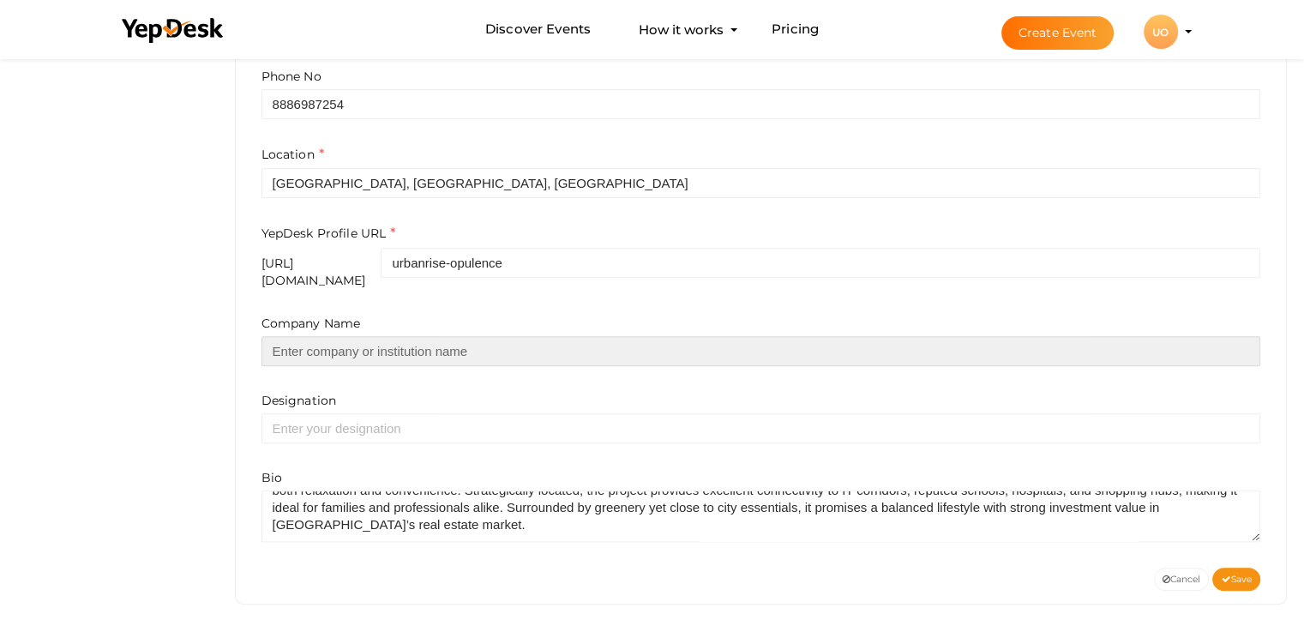
paste input "https://urbanriseopulence.org.in/master-plan/"
type input "https://urbanriseopulence.org.in/master-plan/"
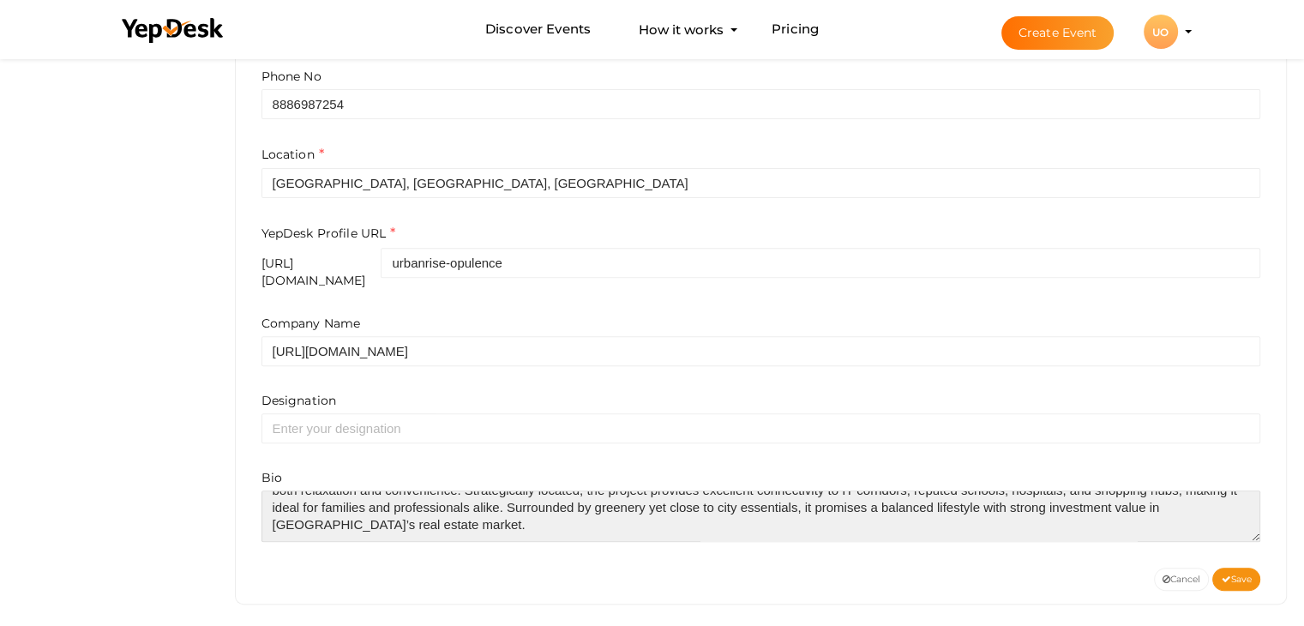
click at [291, 516] on textarea at bounding box center [761, 515] width 1000 height 51
paste textarea "https://urbanriseopulence.org.in/master-plan/"
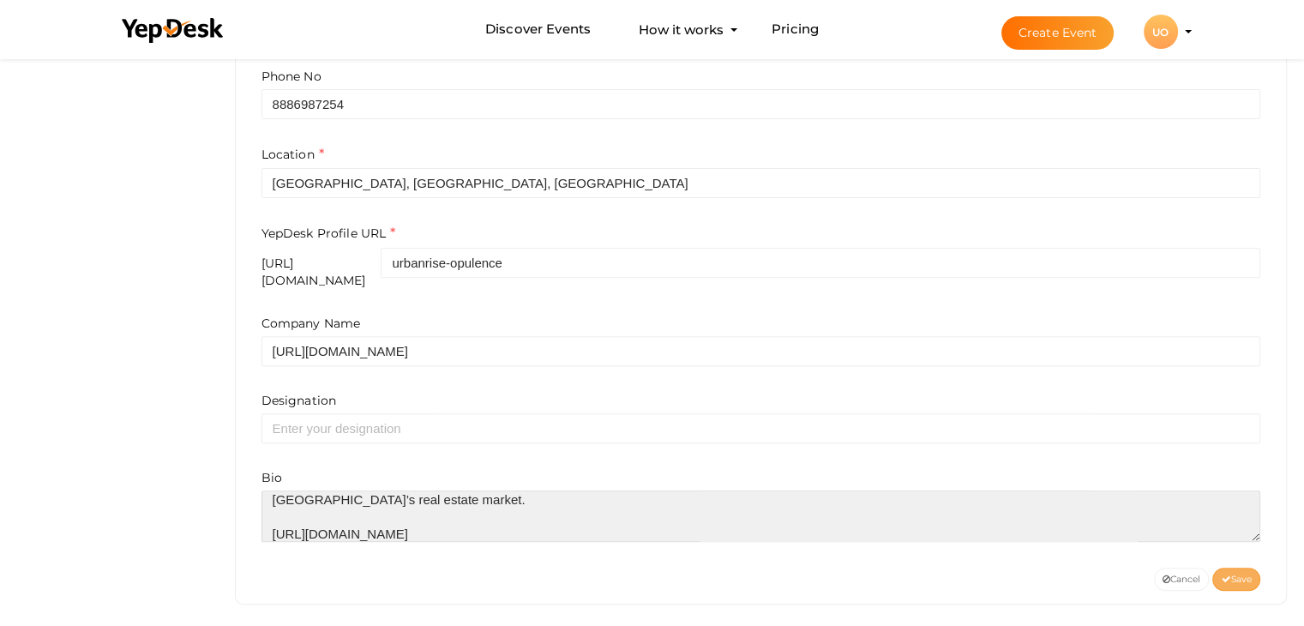
type textarea "Urbanrise Opulence in Nizampet, Hyderabad, is an exceptional residential projec…"
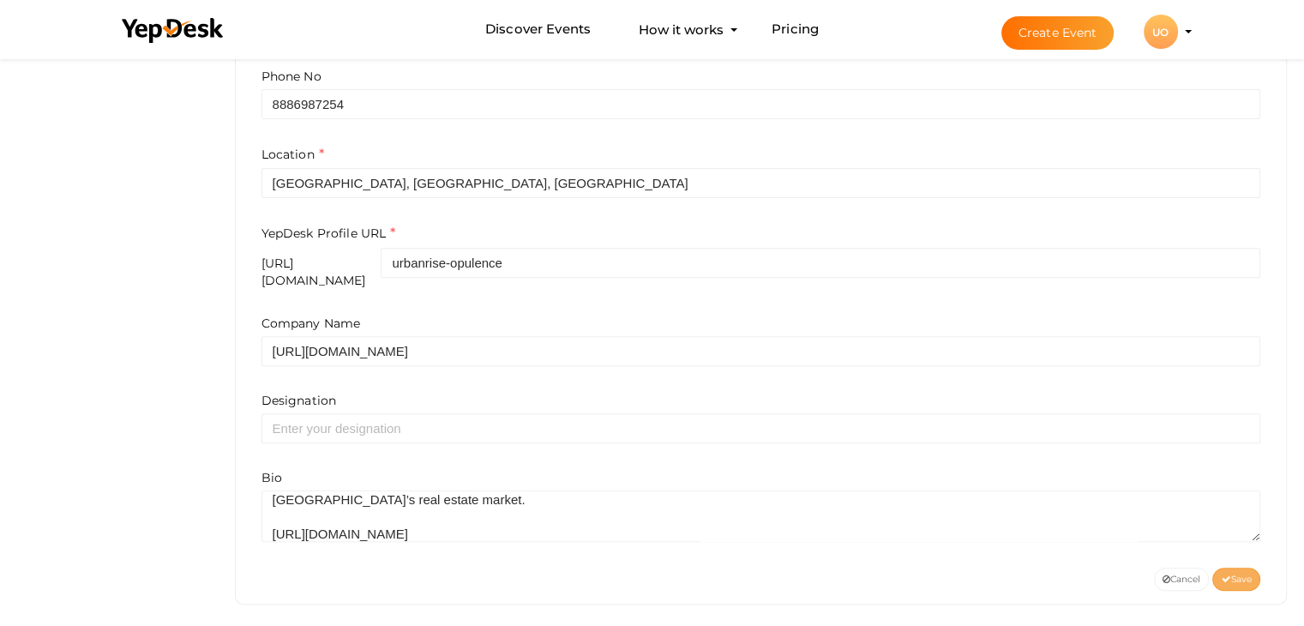
click at [1240, 574] on span "Save" at bounding box center [1236, 579] width 31 height 11
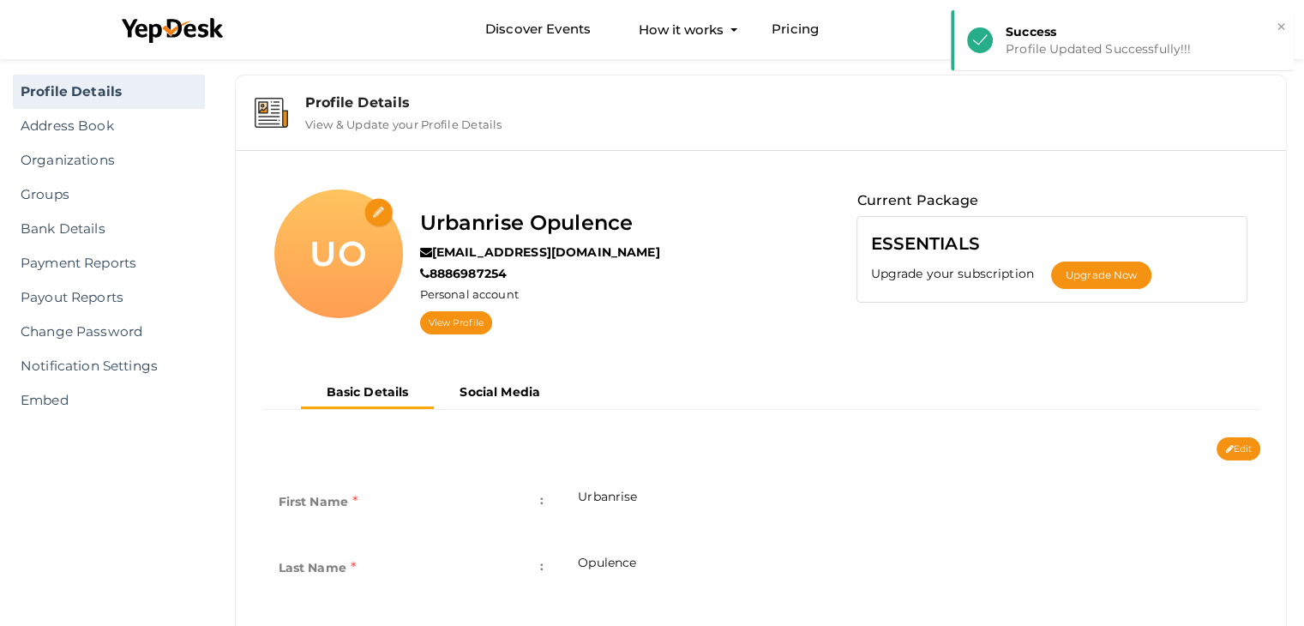
scroll to position [0, 0]
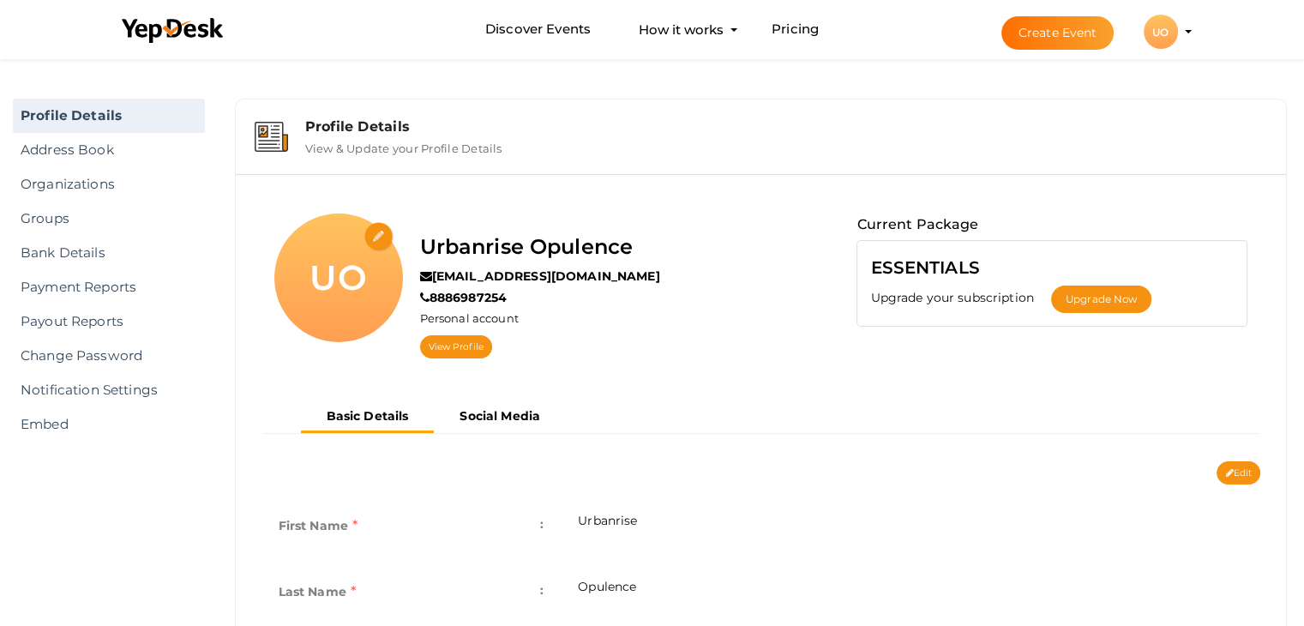
click at [411, 146] on label "View & Update your Profile Details" at bounding box center [403, 145] width 197 height 21
click at [348, 148] on label "View & Update your Profile Details" at bounding box center [403, 145] width 197 height 21
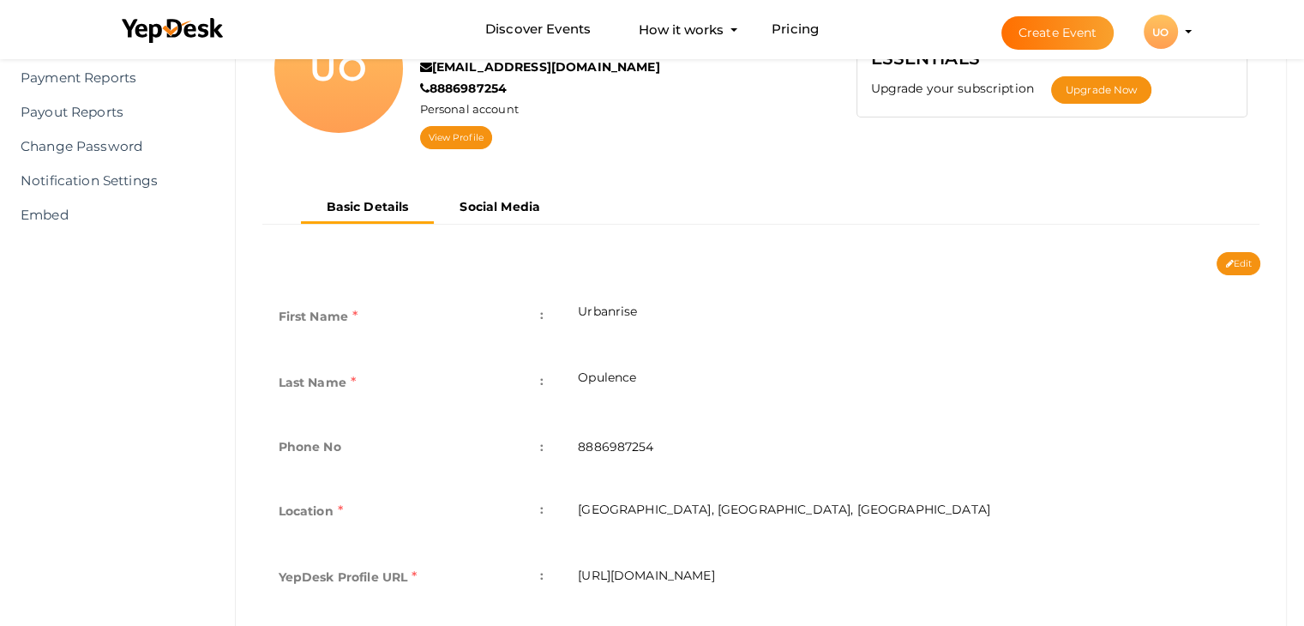
scroll to position [207, 0]
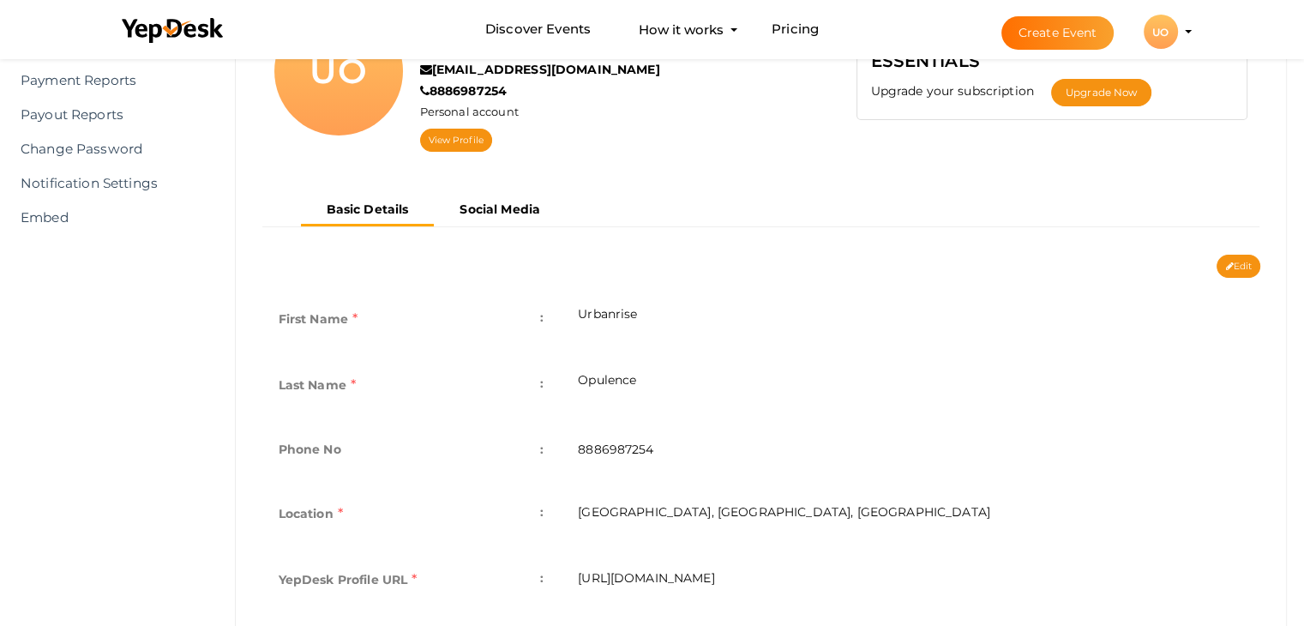
click at [1151, 39] on div "UO" at bounding box center [1161, 32] width 34 height 34
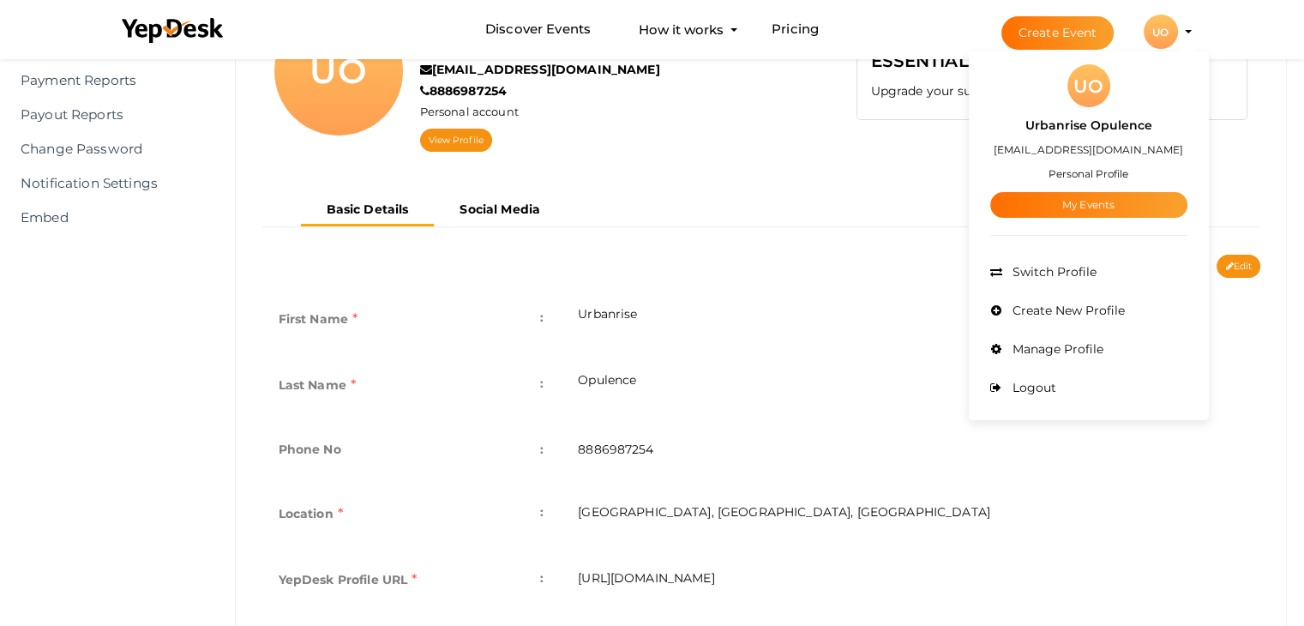
click at [1084, 169] on small "Personal Profile" at bounding box center [1089, 173] width 80 height 13
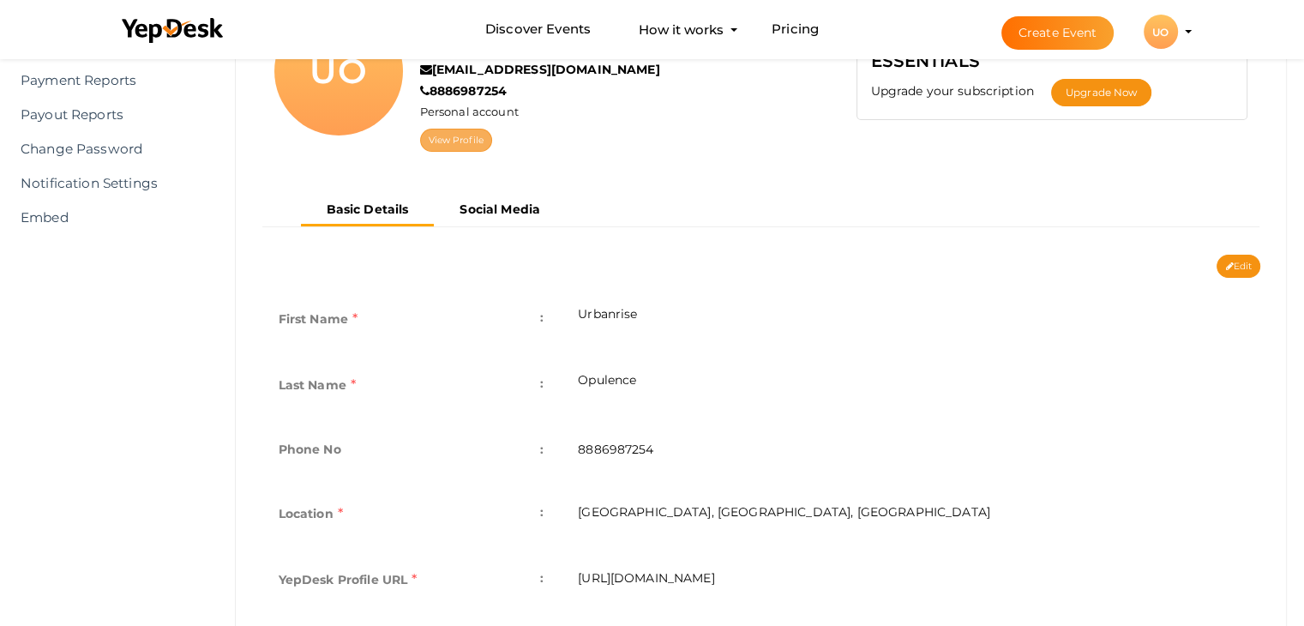
click at [455, 141] on link "View Profile" at bounding box center [456, 140] width 72 height 23
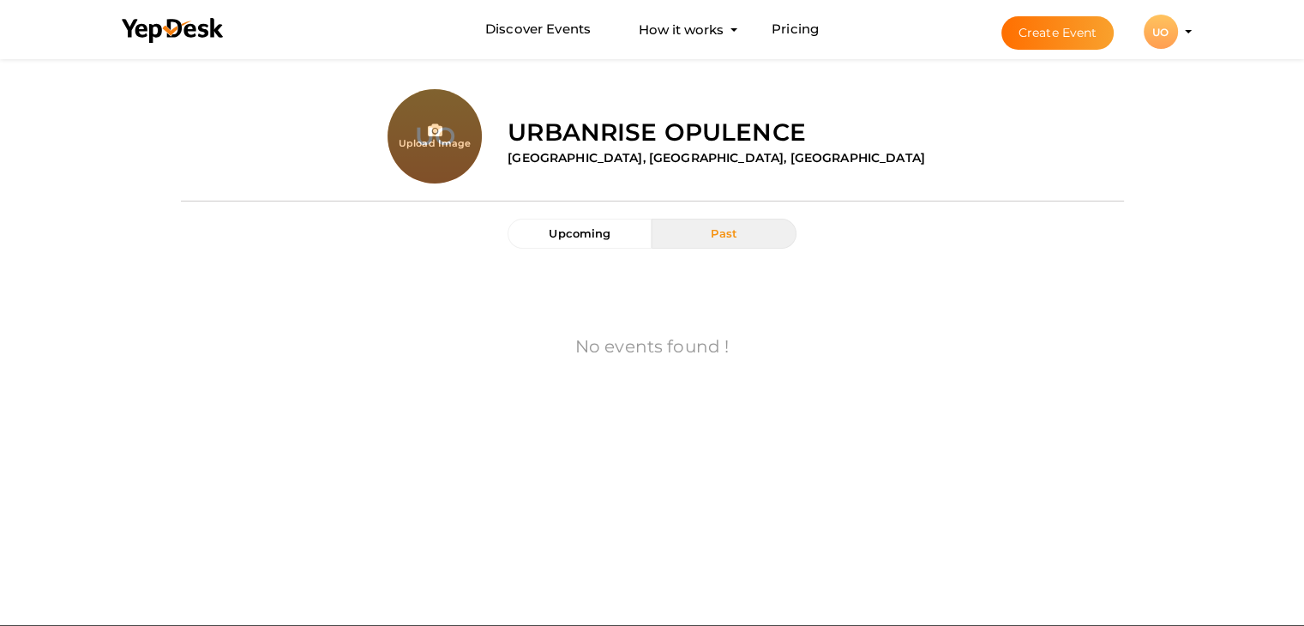
click at [1161, 18] on div "UO" at bounding box center [1161, 32] width 34 height 34
